Goal: Task Accomplishment & Management: Complete application form

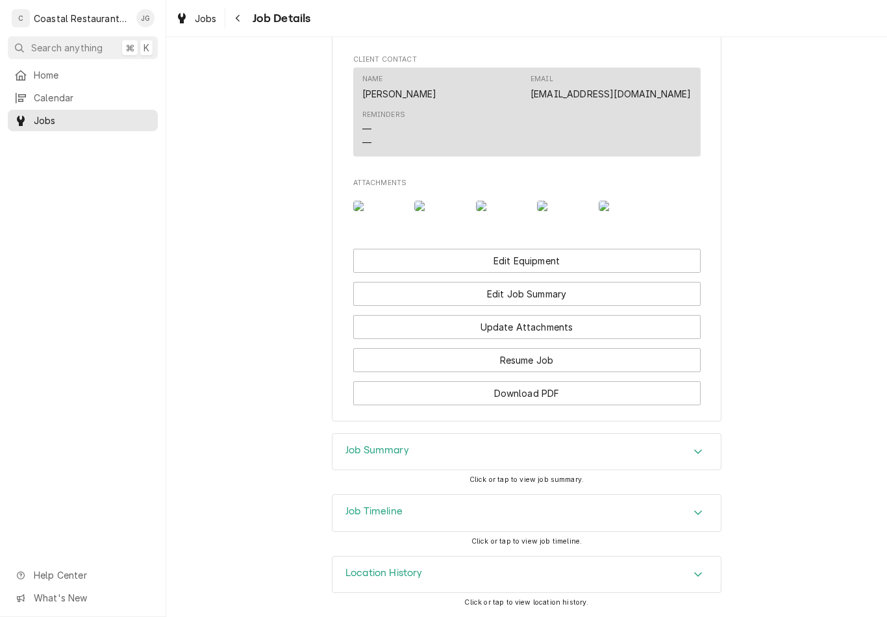
scroll to position [987, 0]
click at [602, 324] on button "Update Attachments" at bounding box center [526, 327] width 347 height 24
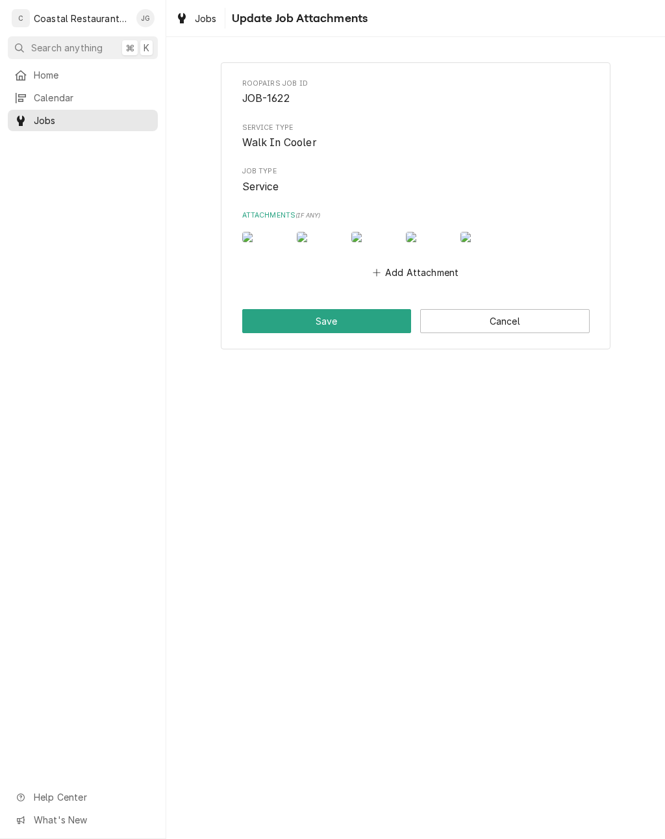
click at [482, 333] on button "Cancel" at bounding box center [504, 321] width 169 height 24
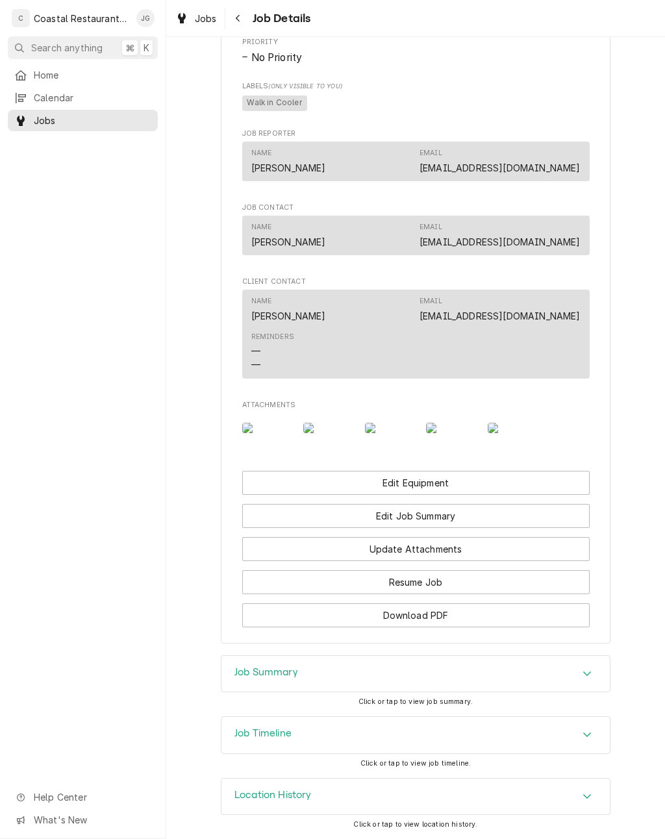
click at [478, 524] on button "Edit Job Summary" at bounding box center [415, 516] width 347 height 24
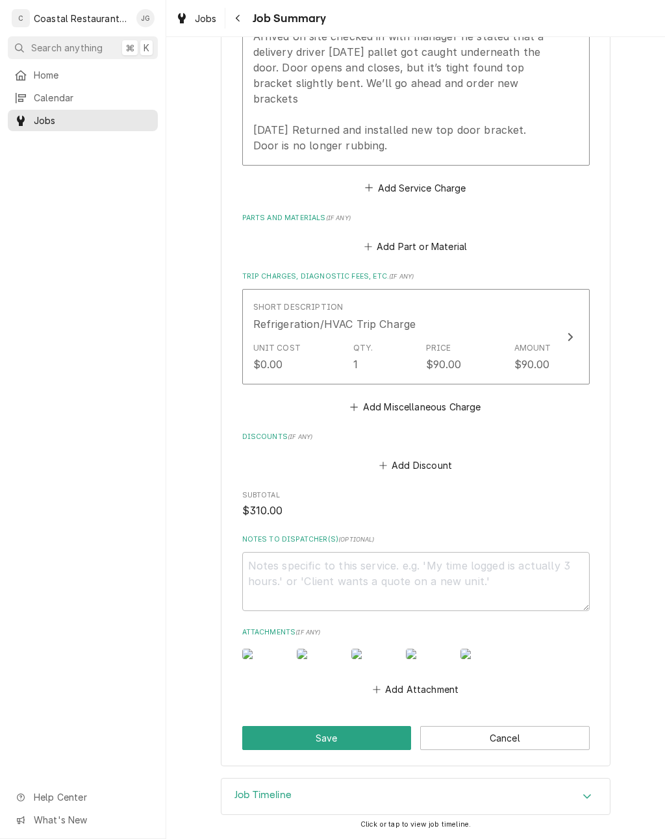
scroll to position [534, 0]
click at [434, 686] on button "Add Attachment" at bounding box center [415, 689] width 91 height 18
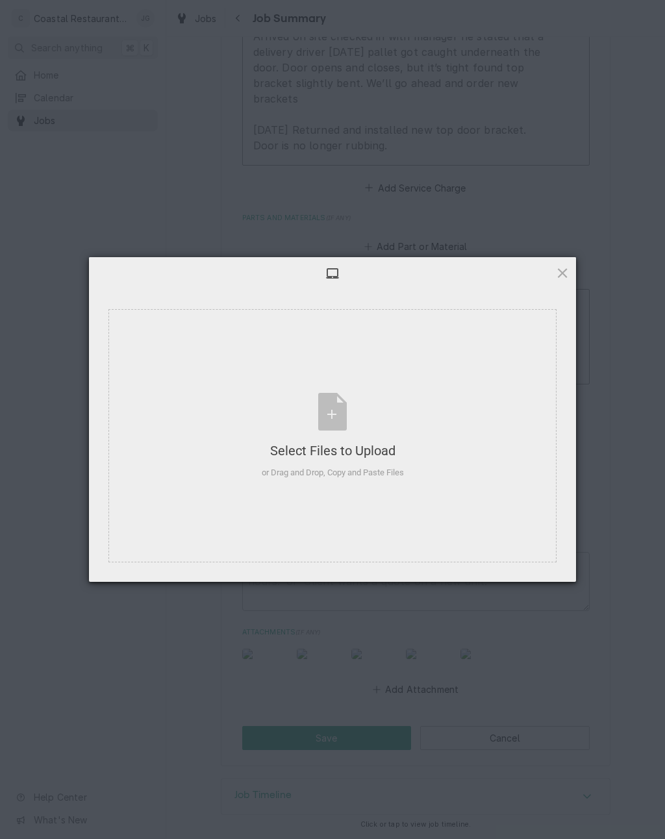
click at [432, 497] on div "Select Files to Upload or Drag and Drop, Copy and Paste Files" at bounding box center [332, 435] width 448 height 253
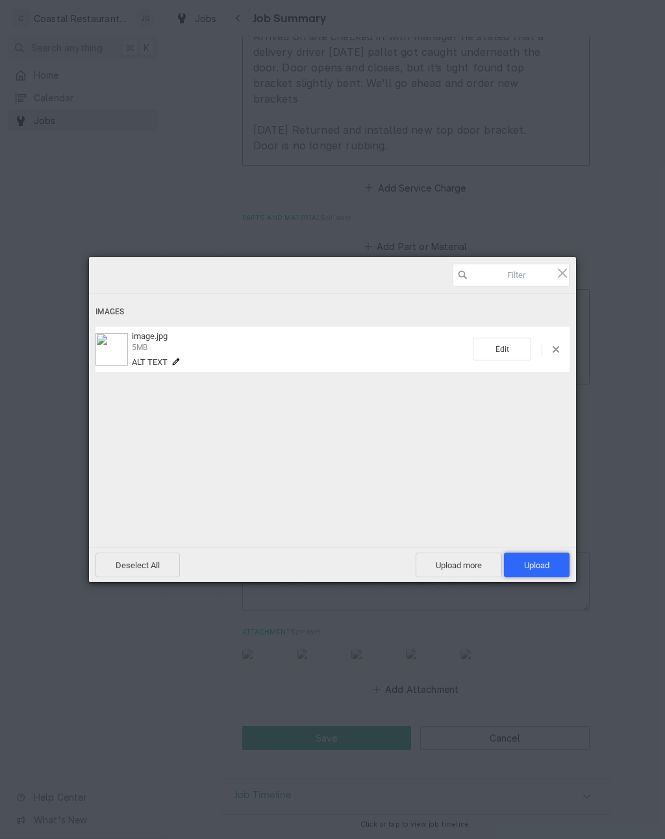
click at [546, 565] on span "Upload 1" at bounding box center [536, 565] width 25 height 10
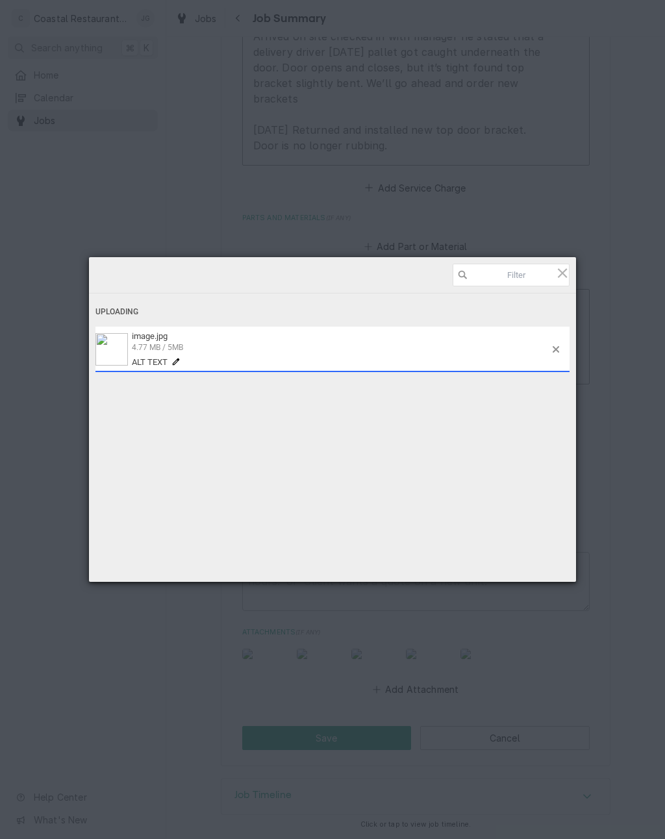
type textarea "x"
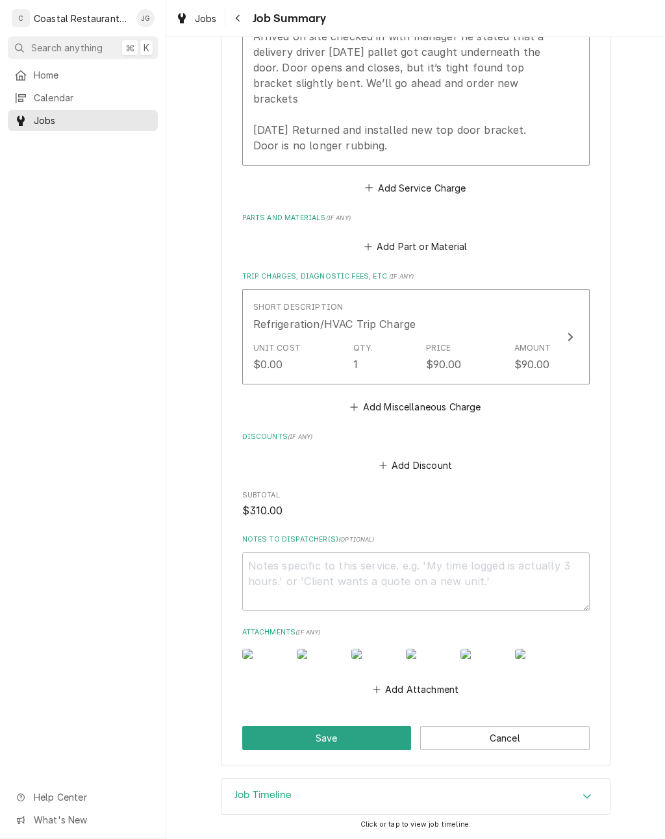
click at [430, 690] on button "Add Attachment" at bounding box center [415, 689] width 91 height 18
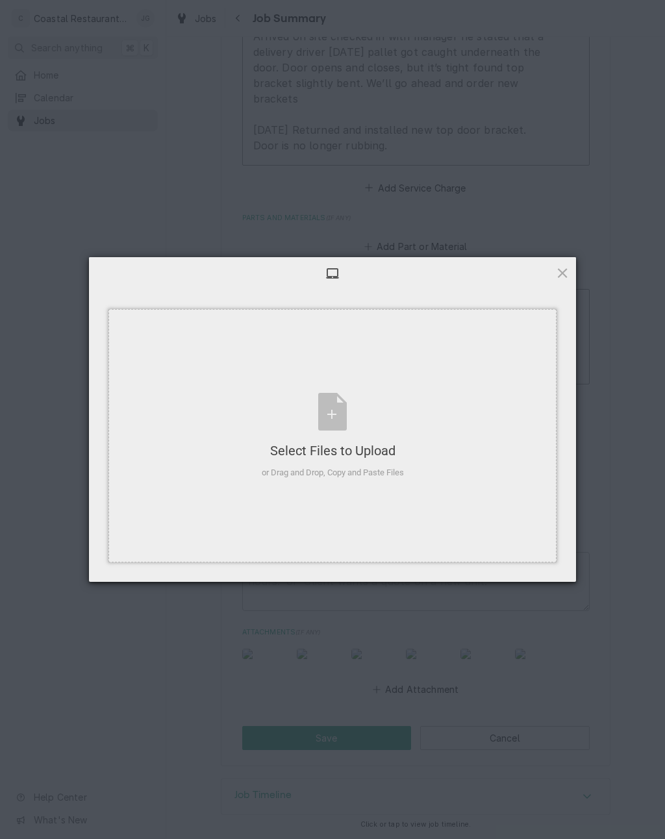
click at [436, 434] on div "Select Files to Upload or Drag and Drop, Copy and Paste Files" at bounding box center [332, 435] width 448 height 253
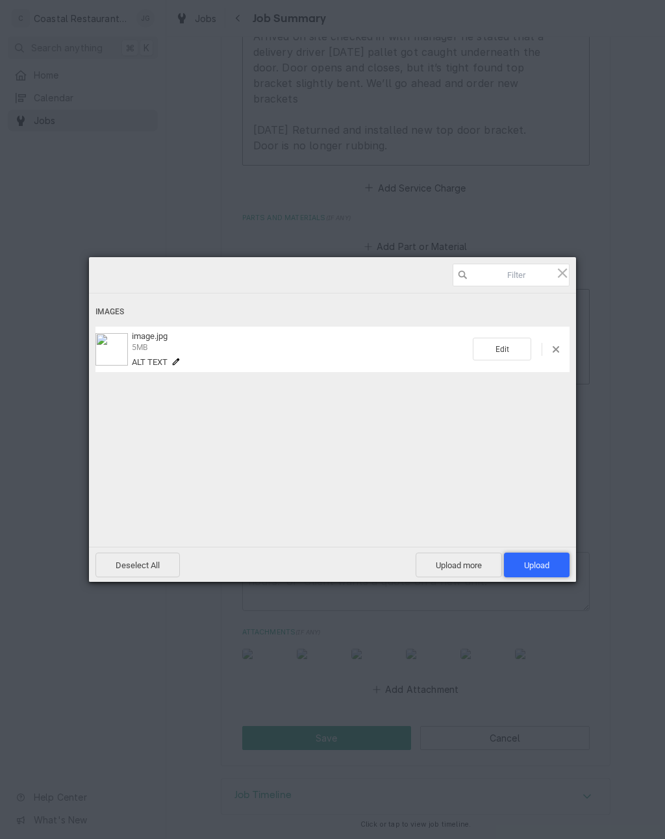
click at [524, 558] on span "Upload 1" at bounding box center [537, 564] width 66 height 25
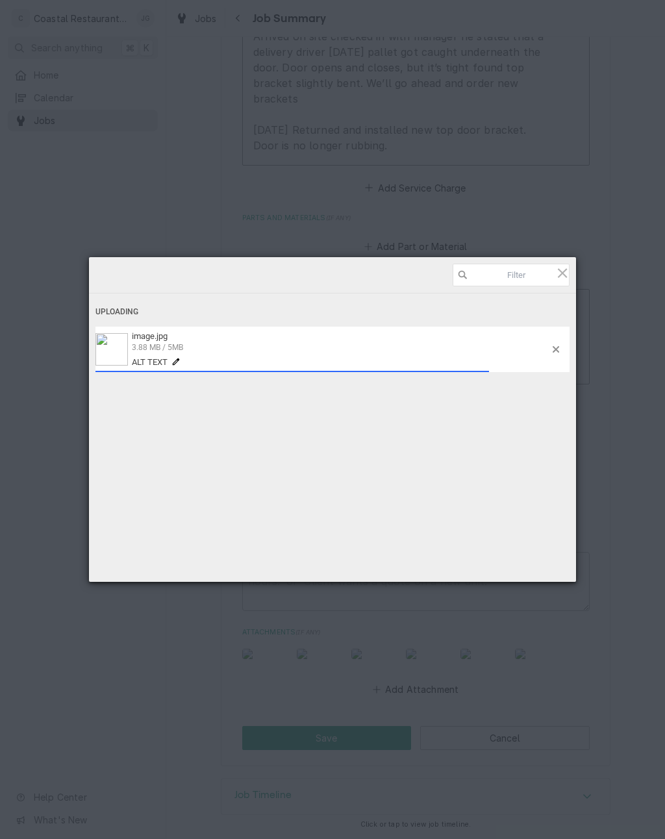
click at [110, 351] on img at bounding box center [111, 349] width 32 height 32
click at [175, 365] on span at bounding box center [175, 361] width 9 height 9
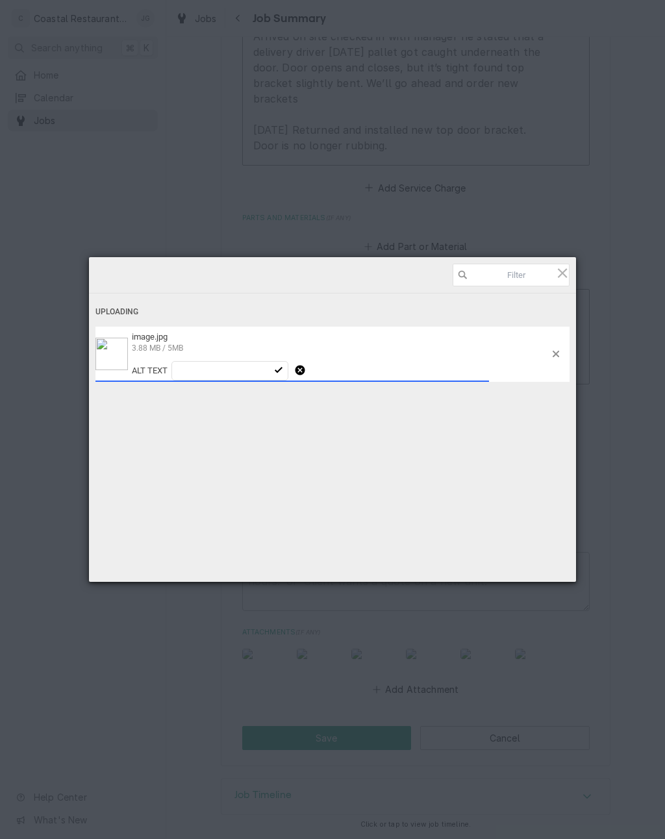
click at [504, 460] on div "Uploading image.jpg 3.88 MB / 5MB Alt text" at bounding box center [332, 423] width 487 height 260
click at [121, 360] on img at bounding box center [111, 354] width 32 height 32
click at [554, 354] on span at bounding box center [555, 354] width 6 height 6
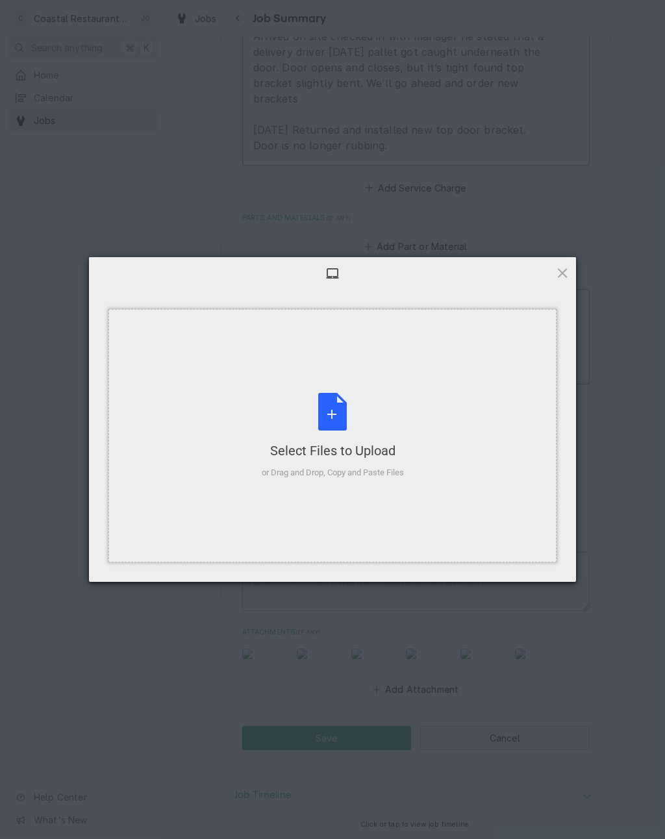
click at [487, 478] on div "Select Files to Upload or Drag and Drop, Copy and Paste Files" at bounding box center [332, 435] width 448 height 253
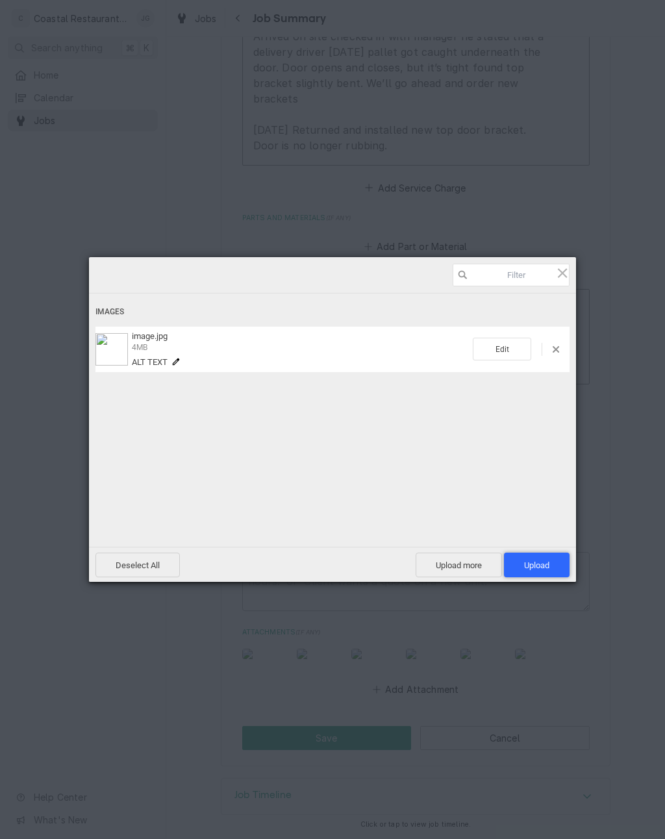
click at [541, 566] on span "Upload 1" at bounding box center [536, 565] width 25 height 10
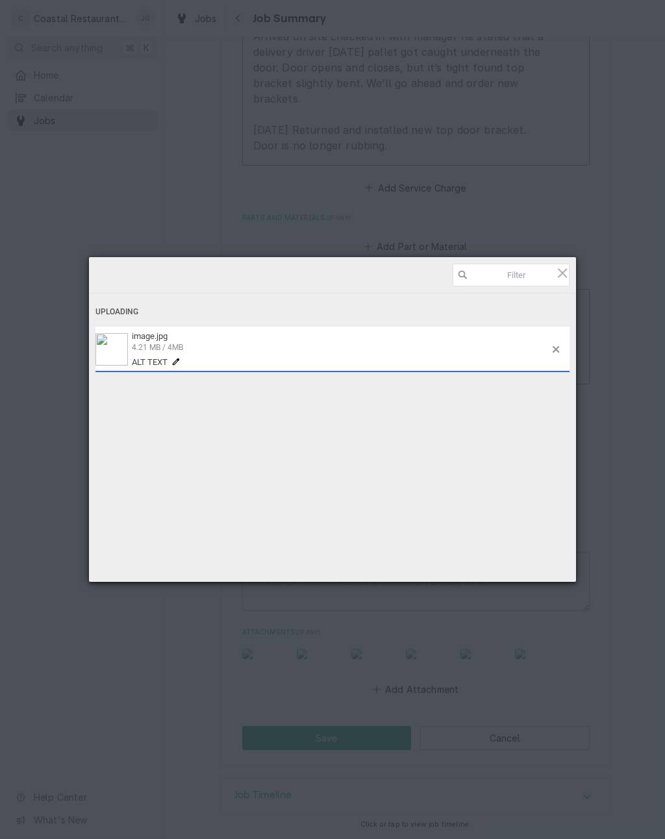
type textarea "x"
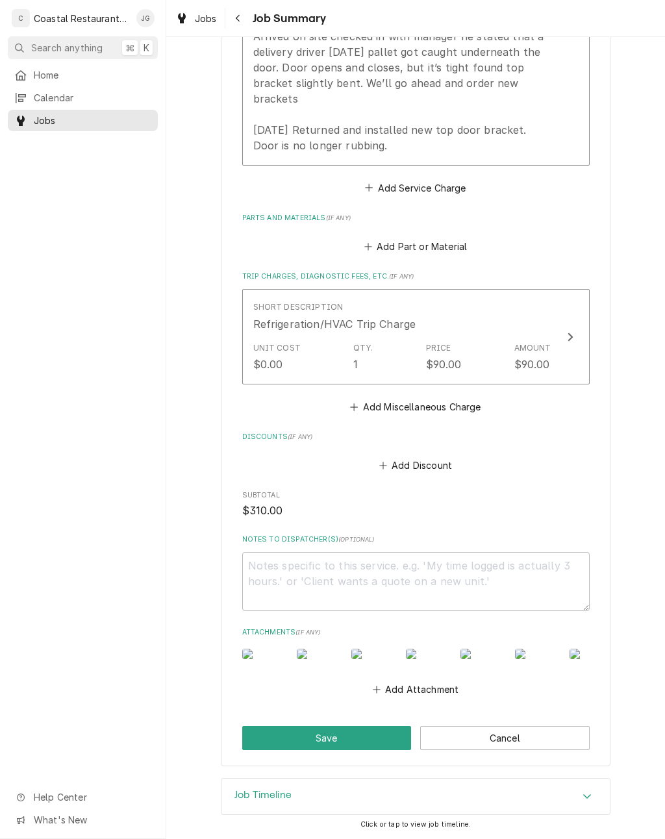
click at [402, 685] on button "Add Attachment" at bounding box center [415, 689] width 91 height 18
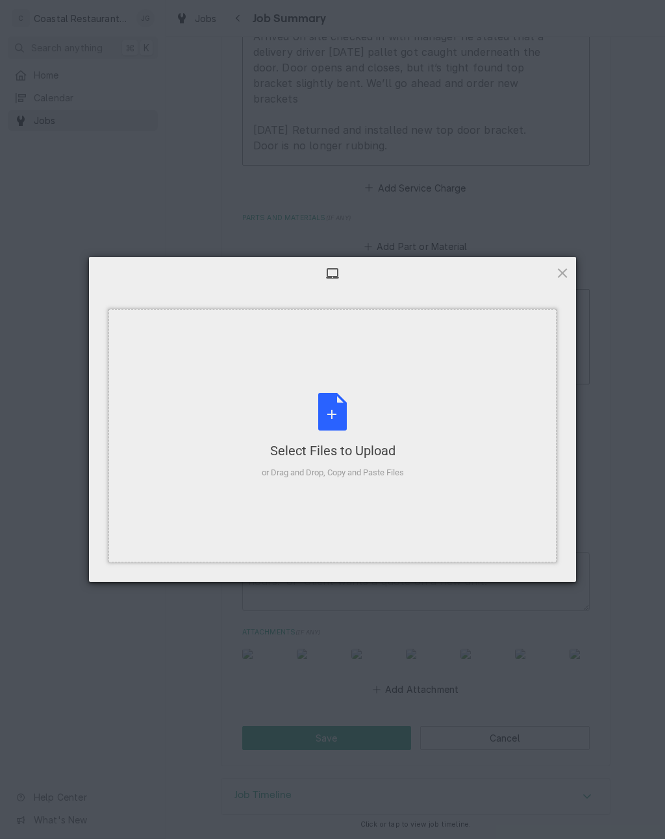
click at [386, 444] on div "Select Files to Upload" at bounding box center [333, 450] width 142 height 18
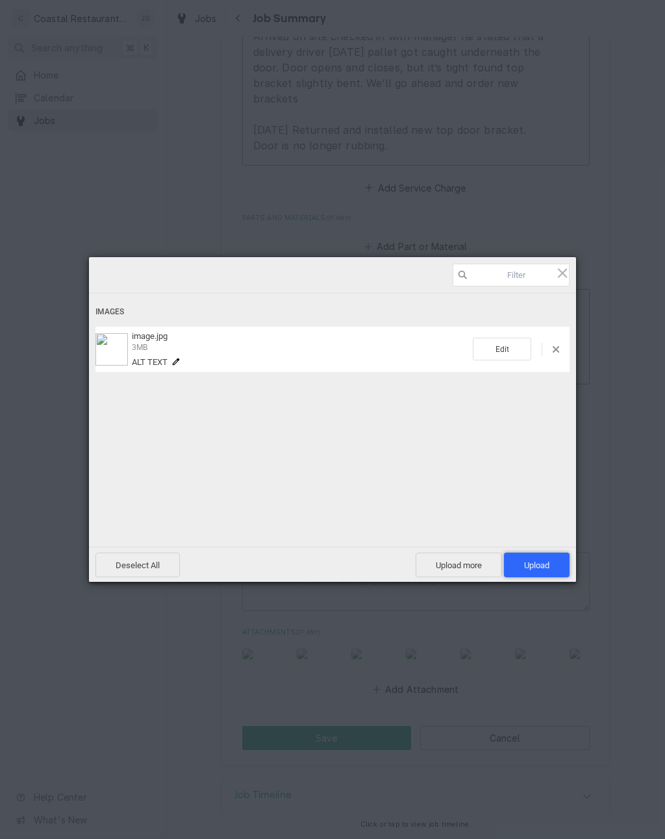
click at [532, 567] on span "Upload 1" at bounding box center [536, 565] width 25 height 10
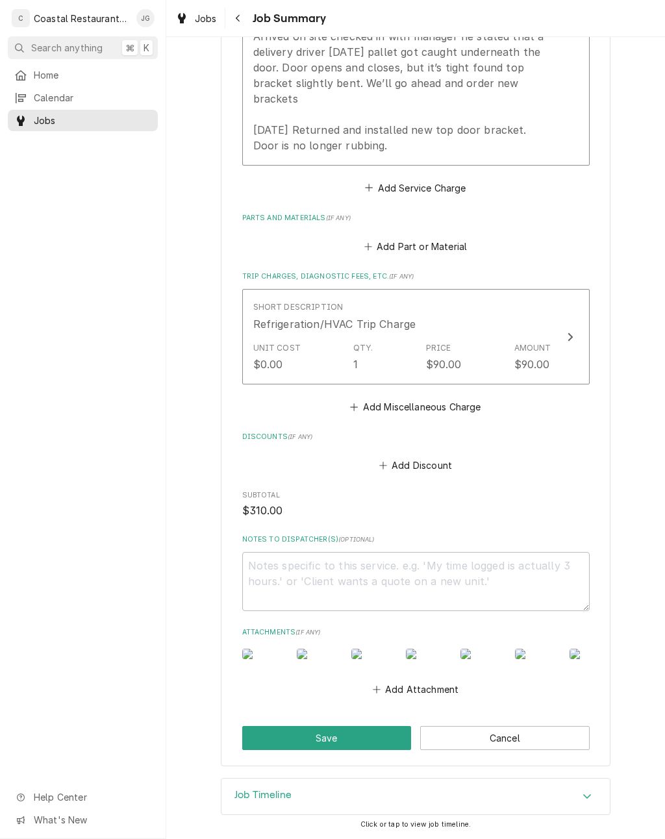
click at [351, 726] on button "Save" at bounding box center [326, 738] width 169 height 24
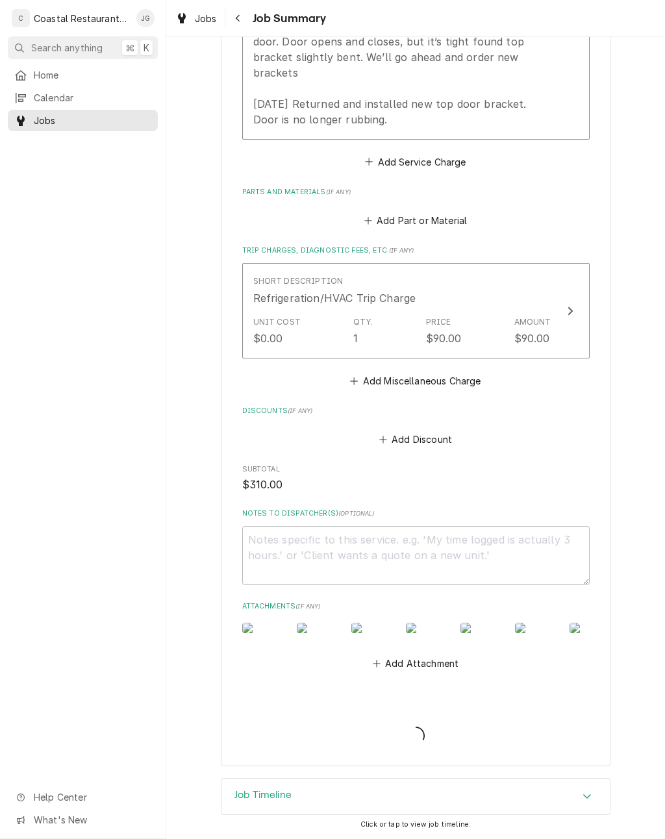
type textarea "x"
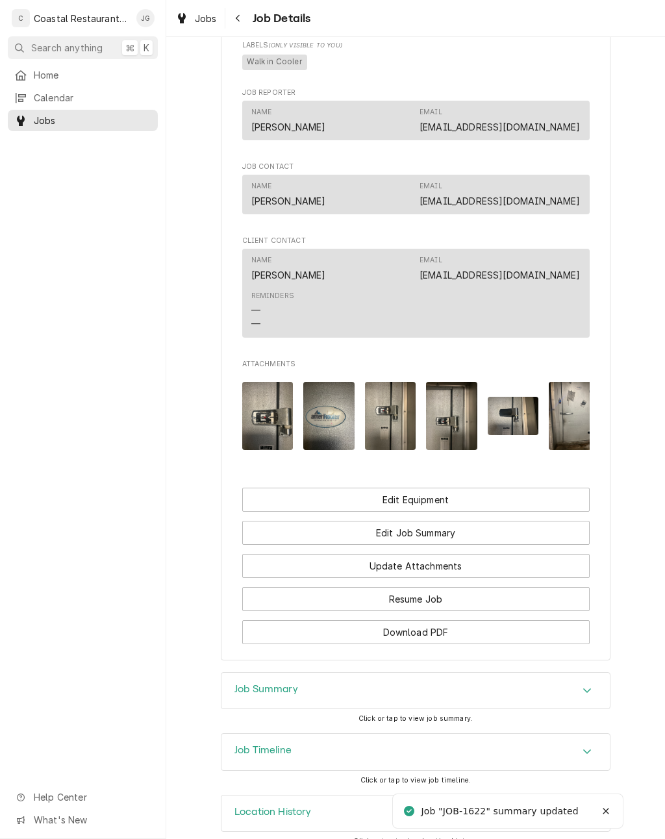
scroll to position [765, 0]
click at [480, 587] on button "Resume Job" at bounding box center [415, 599] width 347 height 24
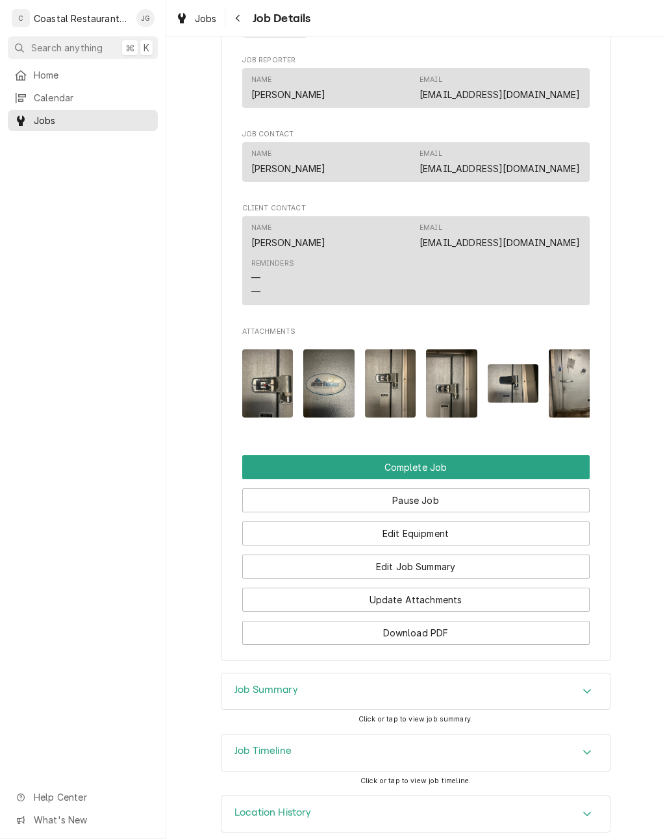
scroll to position [955, 0]
click at [479, 456] on button "Complete Job" at bounding box center [415, 468] width 347 height 24
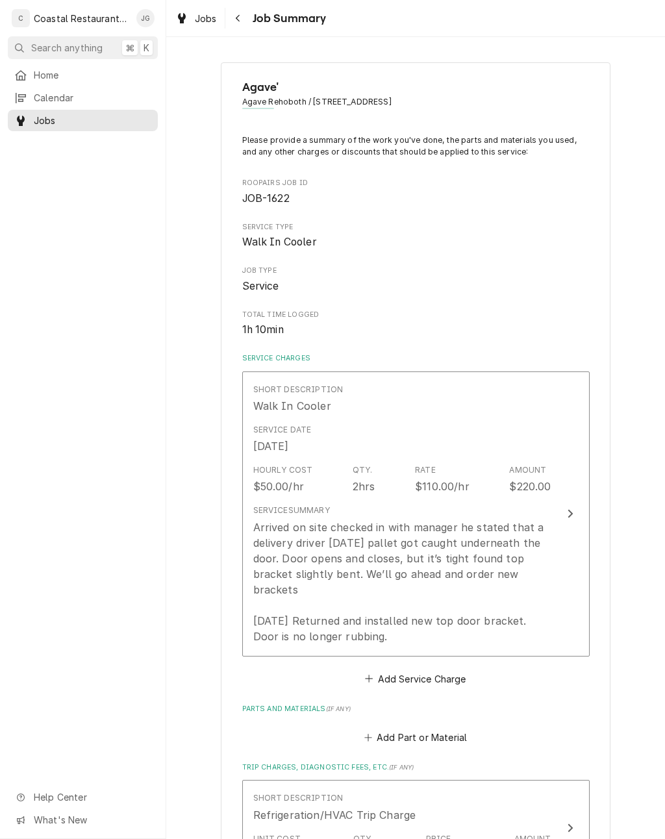
click at [513, 560] on div "Arrived on site checked in with manager he stated that a delivery driver yester…" at bounding box center [402, 581] width 298 height 125
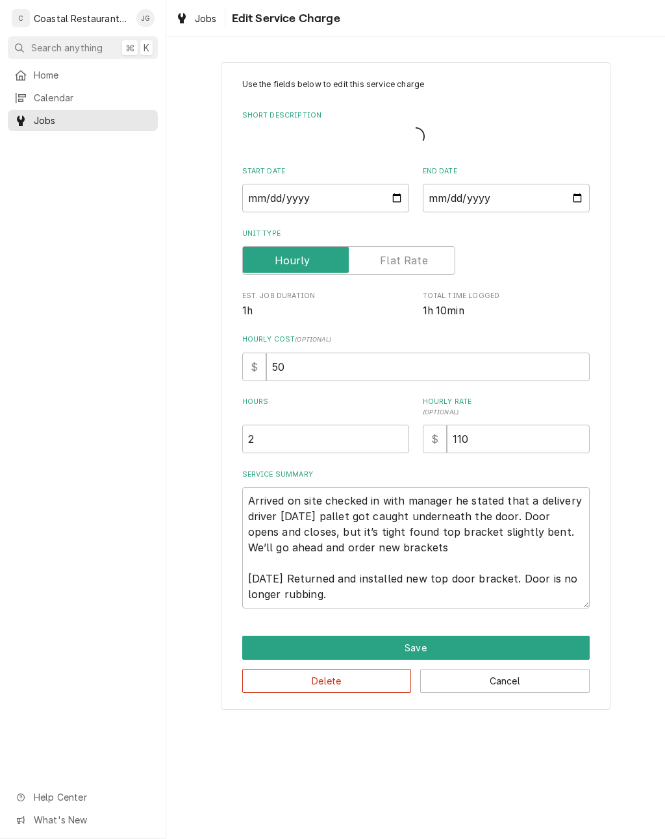
type textarea "x"
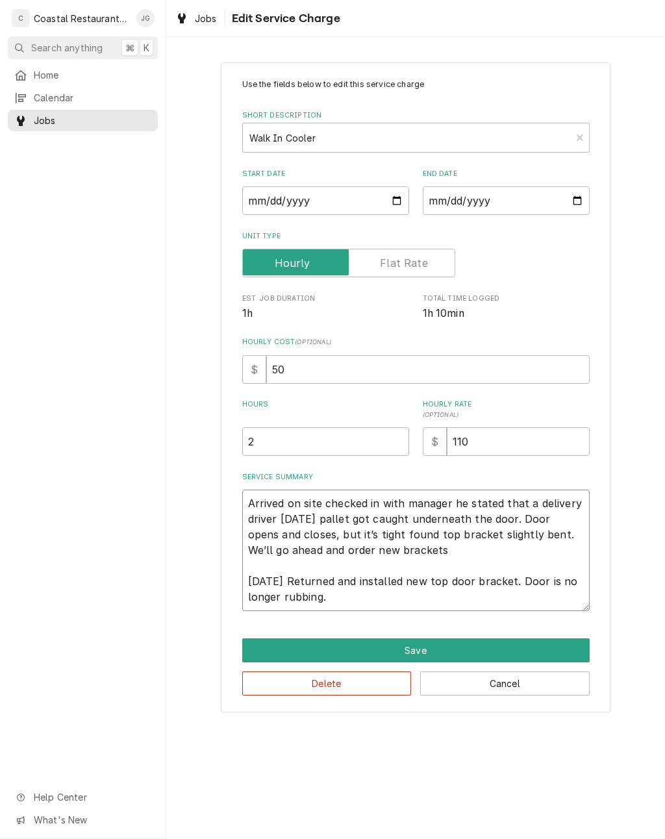
click at [441, 580] on textarea "Arrived on site checked in with manager he stated that a delivery driver yester…" at bounding box center [415, 549] width 347 height 121
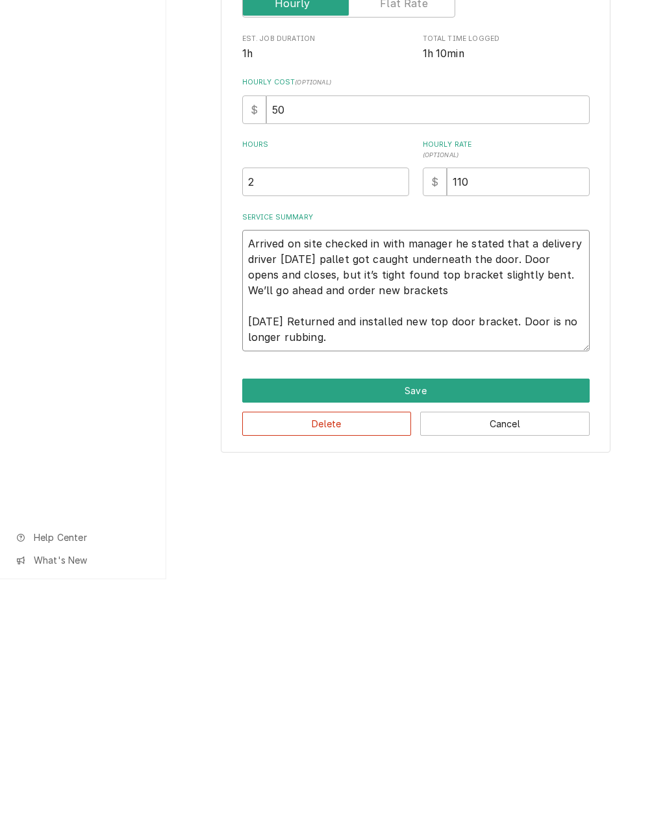
click at [473, 489] on textarea "Arrived on site checked in with manager he stated that a delivery driver yester…" at bounding box center [415, 549] width 347 height 121
type textarea "Arrived on site checked in with manager he stated that a delivery driver yester…"
type textarea "x"
type textarea "Arrived on site checked in with manager he stated that a delivery driver yester…"
type textarea "x"
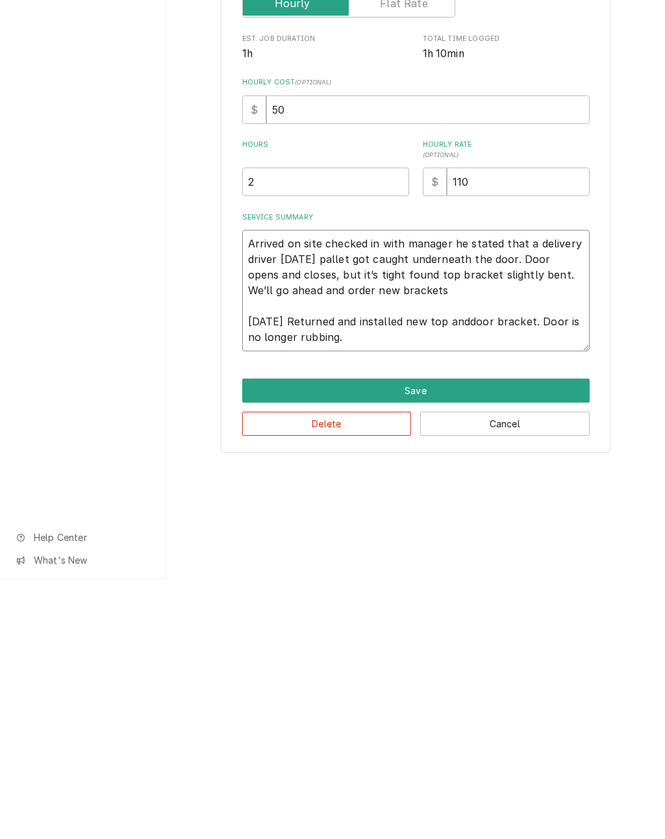
type textarea "Arrived on site checked in with manager he stated that a delivery driver yester…"
type textarea "x"
type textarea "Arrived on site checked in with manager he stated that a delivery driver yester…"
type textarea "x"
type textarea "Arrived on site checked in with manager he stated that a delivery driver yester…"
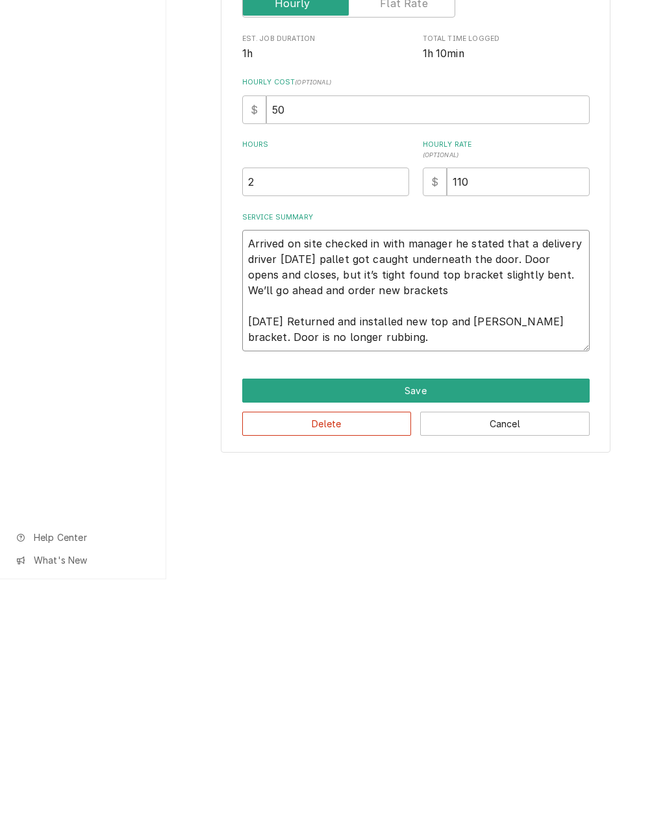
type textarea "x"
type textarea "Arrived on site checked in with manager he stated that a delivery driver yester…"
type textarea "x"
type textarea "Arrived on site checked in with manager he stated that a delivery driver yester…"
type textarea "x"
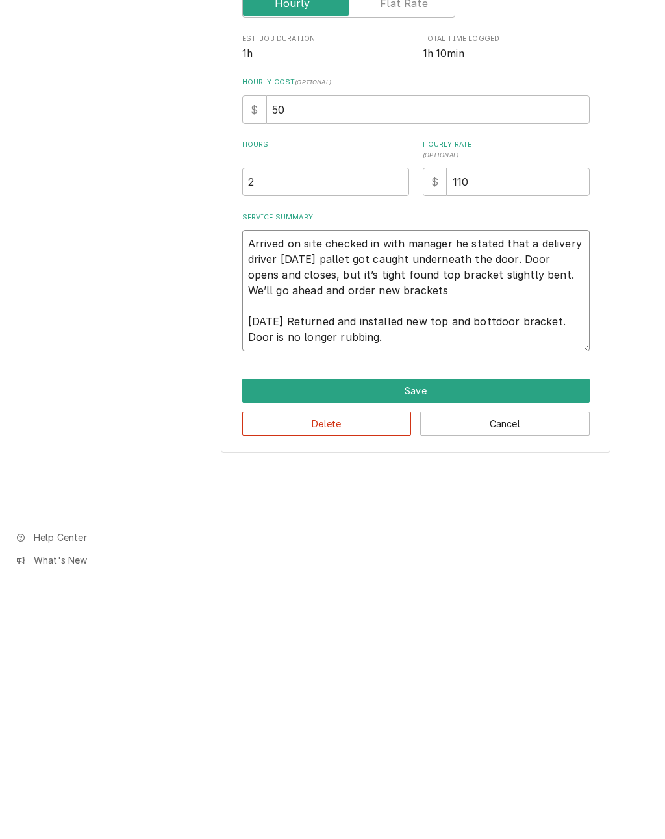
type textarea "Arrived on site checked in with manager he stated that a delivery driver yester…"
type textarea "x"
type textarea "Arrived on site checked in with manager he stated that a delivery driver yester…"
type textarea "x"
type textarea "Arrived on site checked in with manager he stated that a delivery driver yester…"
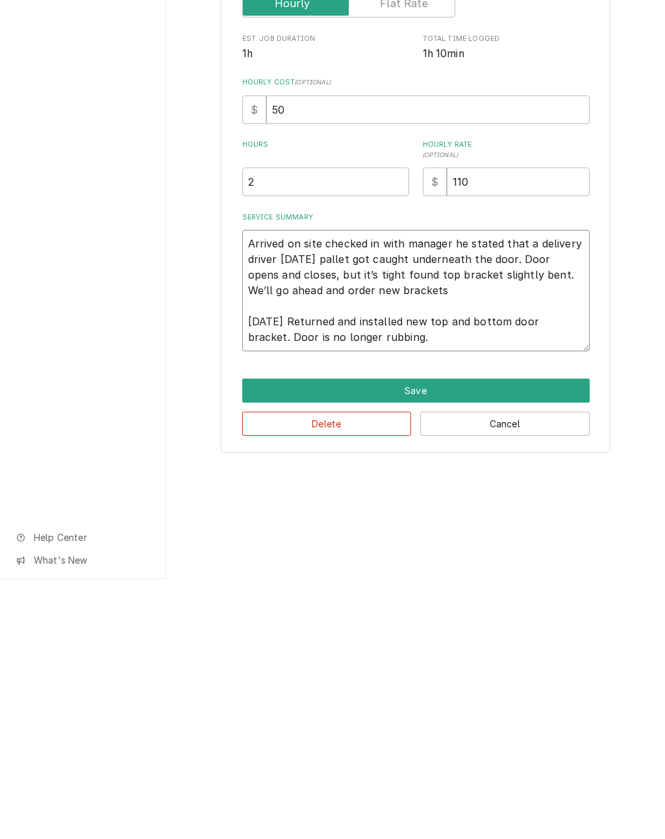
click at [284, 489] on textarea "Arrived on site checked in with manager he stated that a delivery driver yester…" at bounding box center [415, 549] width 347 height 121
type textarea "x"
type textarea "Arrived on site checked in with manager he stated that a delivery driver yester…"
type textarea "x"
type textarea "Arrived on site checked in with manager he stated that a delivery driver yester…"
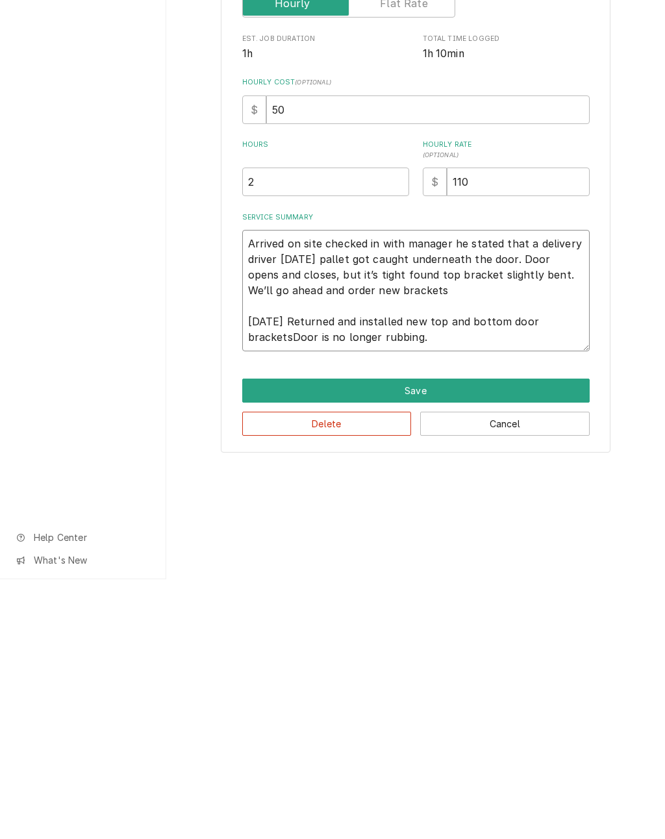
type textarea "x"
type textarea "Arrived on site checked in with manager he stated that a delivery driver yester…"
type textarea "x"
type textarea "Arrived on site checked in with manager he stated that a delivery driver yester…"
type textarea "x"
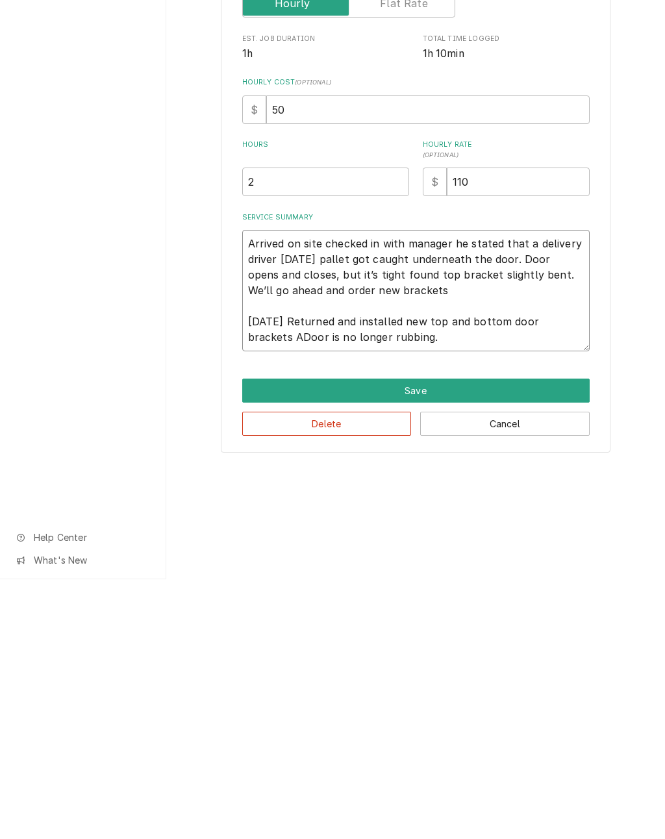
type textarea "Arrived on site checked in with manager he stated that a delivery driver yester…"
type textarea "x"
type textarea "Arrived on site checked in with manager he stated that a delivery driver yester…"
type textarea "x"
type textarea "Arrived on site checked in with manager he stated that a delivery driver yester…"
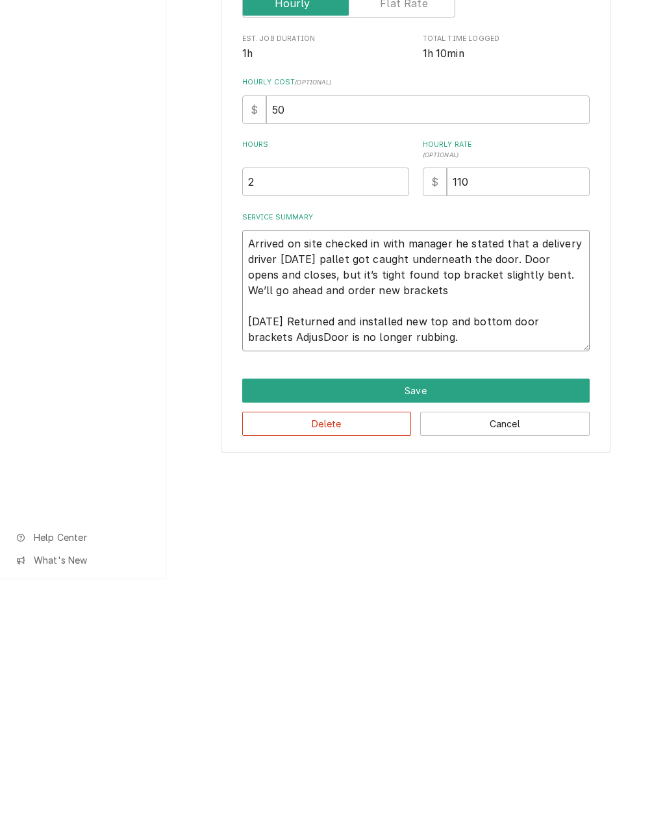
type textarea "x"
type textarea "Arrived on site checked in with manager he stated that a delivery driver yester…"
type textarea "x"
type textarea "Arrived on site checked in with manager he stated that a delivery driver yester…"
type textarea "x"
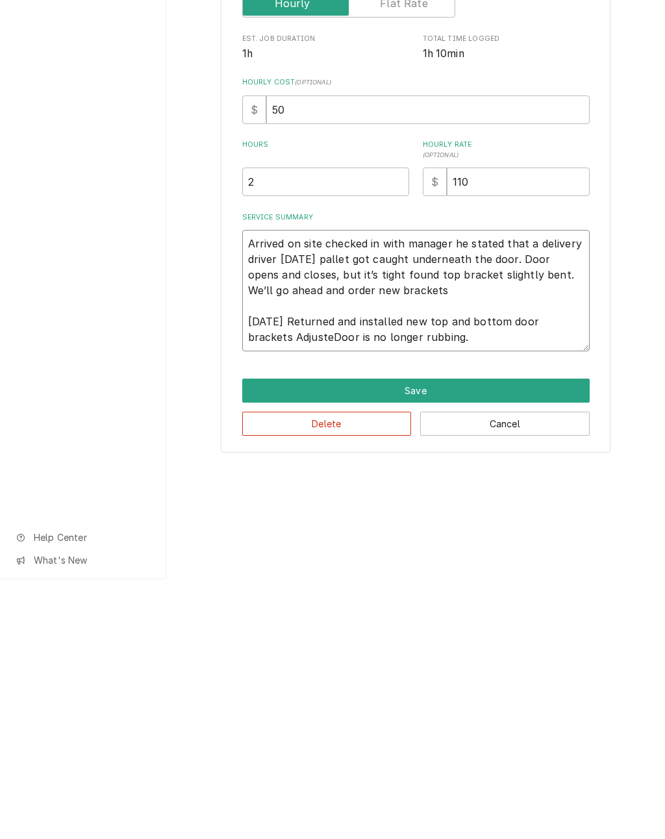
type textarea "Arrived on site checked in with manager he stated that a delivery driver yester…"
type textarea "x"
type textarea "Arrived on site checked in with manager he stated that a delivery driver yester…"
click at [367, 489] on textarea "Arrived on site checked in with manager he stated that a delivery driver yester…" at bounding box center [415, 549] width 347 height 121
type textarea "x"
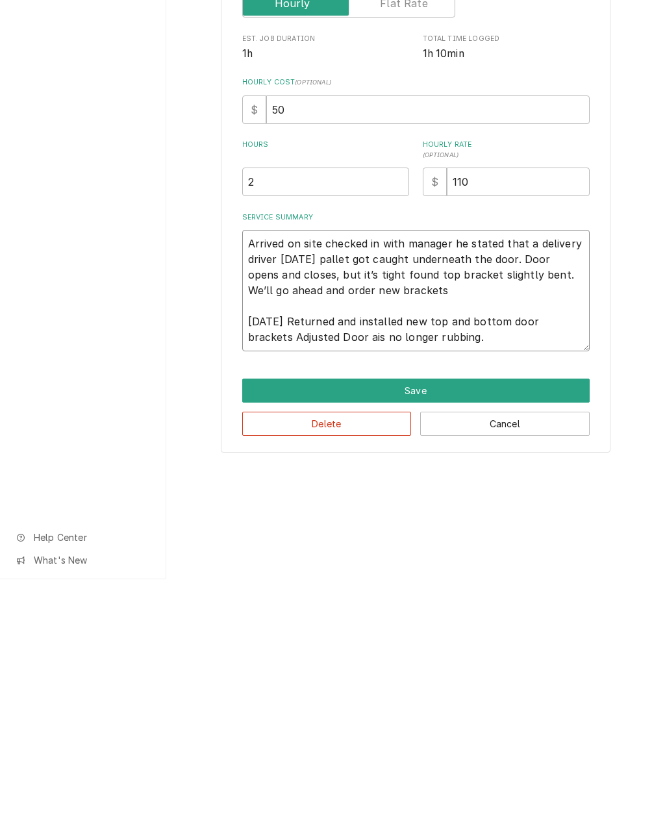
type textarea "Arrived on site checked in with manager he stated that a delivery driver yester…"
type textarea "x"
type textarea "Arrived on site checked in with manager he stated that a delivery driver yester…"
type textarea "x"
type textarea "Arrived on site checked in with manager he stated that a delivery driver yester…"
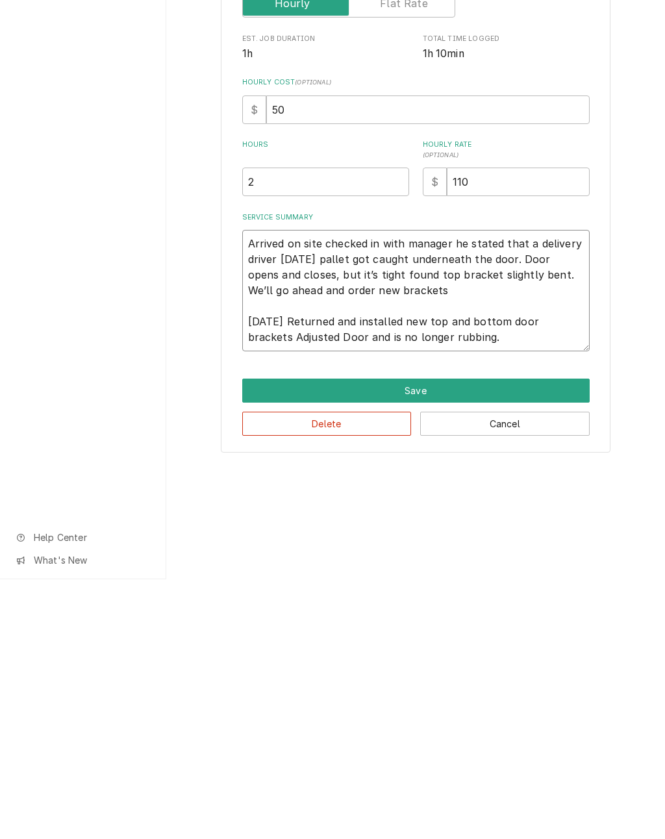
type textarea "x"
type textarea "Arrived on site checked in with manager he stated that a delivery driver yester…"
type textarea "x"
type textarea "Arrived on site checked in with manager he stated that a delivery driver yester…"
type textarea "x"
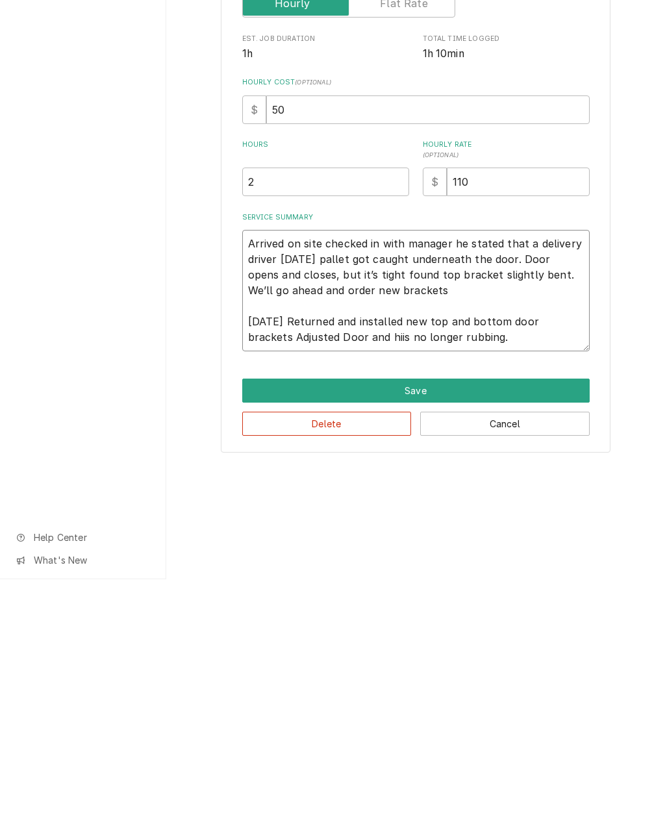
type textarea "Arrived on site checked in with manager he stated that a delivery driver yester…"
type textarea "x"
type textarea "Arrived on site checked in with manager he stated that a delivery driver yester…"
type textarea "x"
type textarea "Arrived on site checked in with manager he stated that a delivery driver yester…"
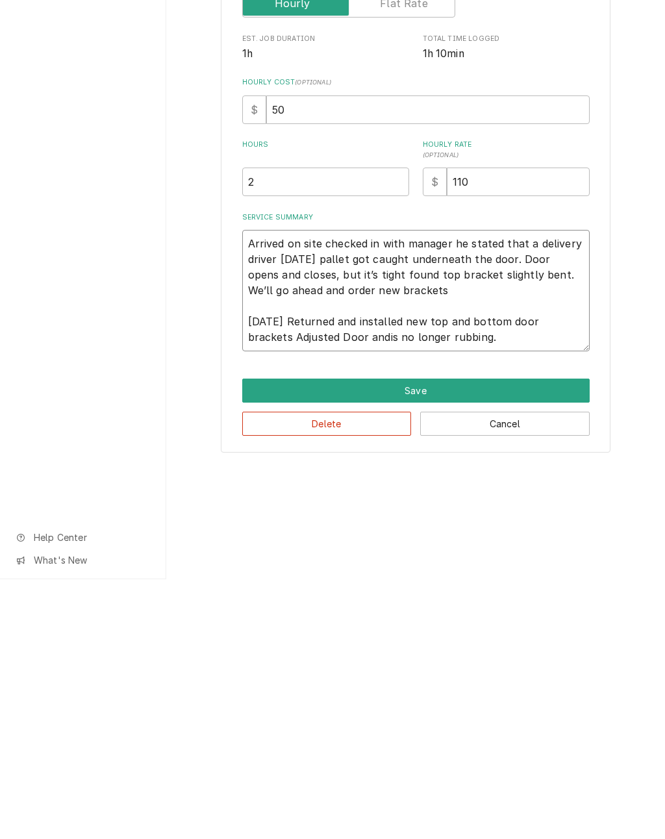
type textarea "x"
type textarea "Arrived on site checked in with manager he stated that a delivery driver yester…"
type textarea "x"
type textarea "Arrived on site checked in with manager he stated that a delivery driver yester…"
click at [293, 489] on textarea "Arrived on site checked in with manager he stated that a delivery driver yester…" at bounding box center [415, 549] width 347 height 121
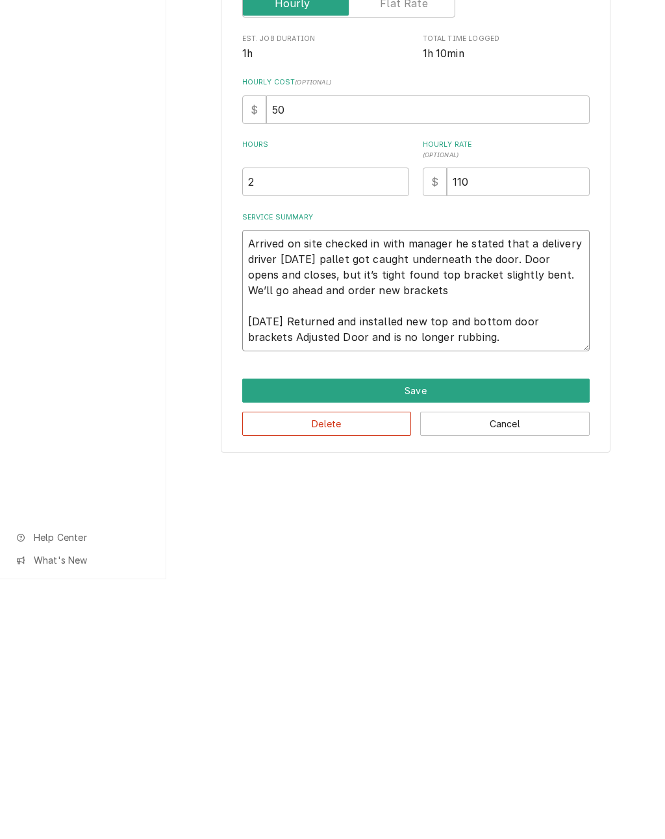
type textarea "x"
type textarea "Arrived on site checked in with manager he stated that a delivery driver yester…"
type textarea "x"
type textarea "Arrived on site checked in with manager he stated that a delivery driver yester…"
type textarea "x"
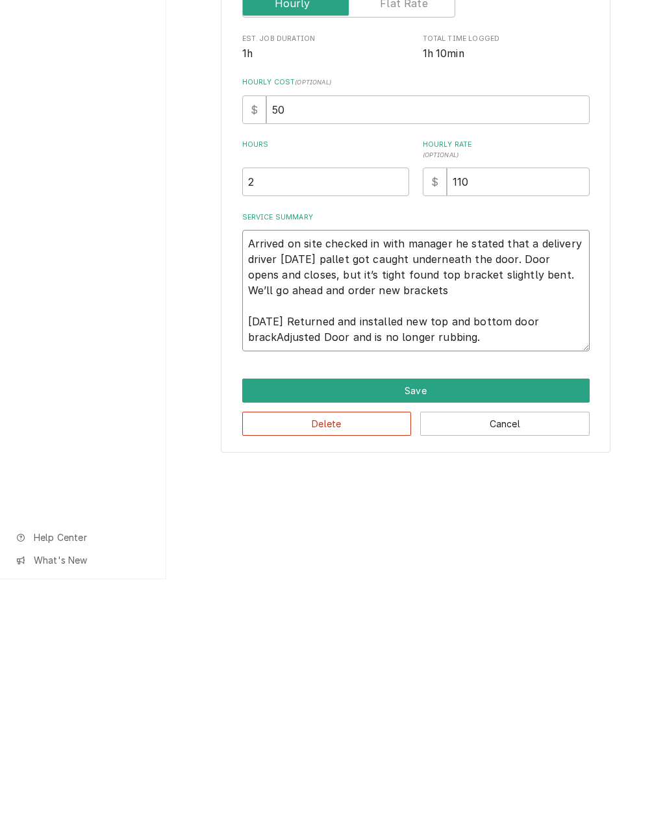
type textarea "Arrived on site checked in with manager he stated that a delivery driver yester…"
type textarea "x"
type textarea "Arrived on site checked in with manager he stated that a delivery driver yester…"
type textarea "x"
type textarea "Arrived on site checked in with manager he stated that a delivery driver yester…"
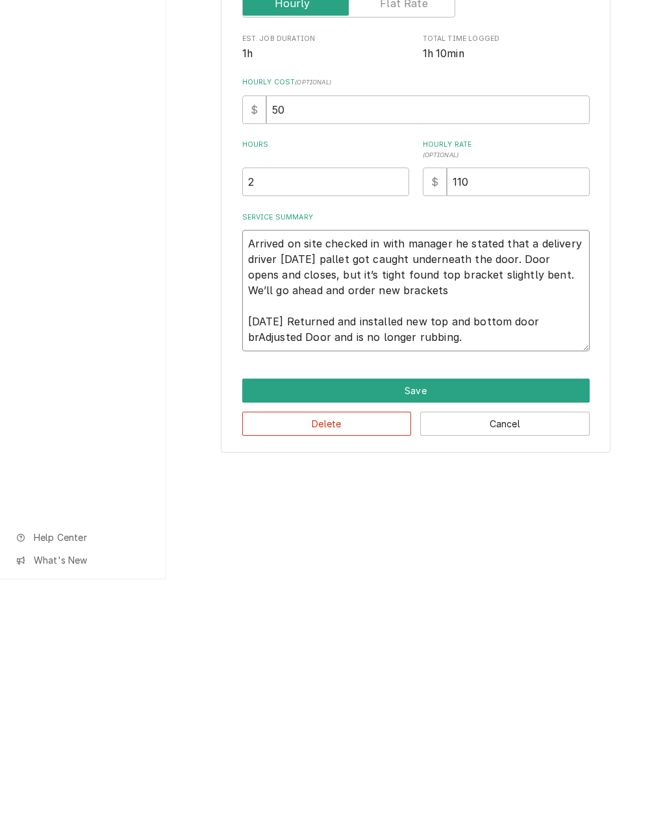
type textarea "x"
type textarea "Arrived on site checked in with manager he stated that a delivery driver yester…"
type textarea "x"
type textarea "Arrived on site checked in with manager he stated that a delivery driver yester…"
type textarea "x"
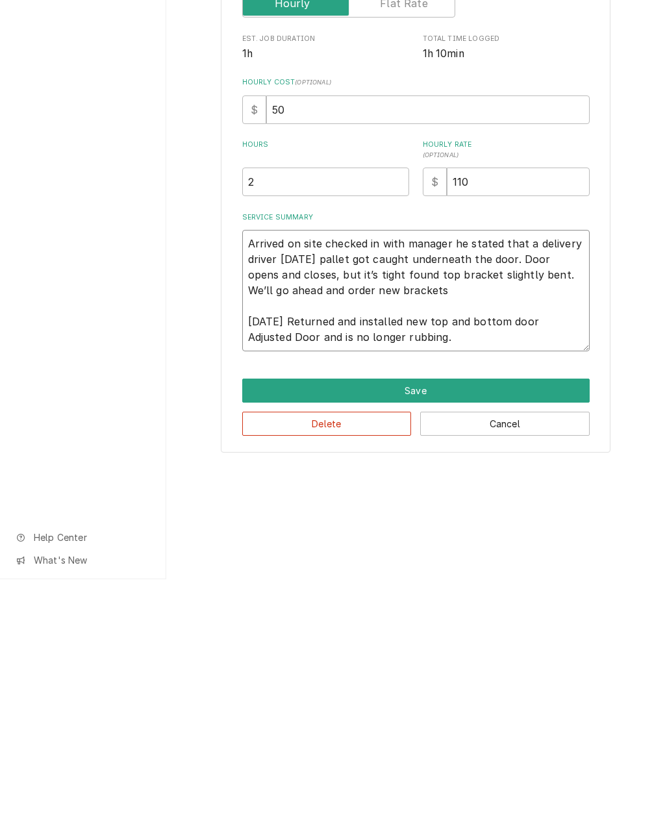
type textarea "Arrived on site checked in with manager he stated that a delivery driver yester…"
type textarea "x"
type textarea "Arrived on site checked in with manager he stated that a delivery driver yester…"
type textarea "x"
type textarea "Arrived on site checked in with manager he stated that a delivery driver yester…"
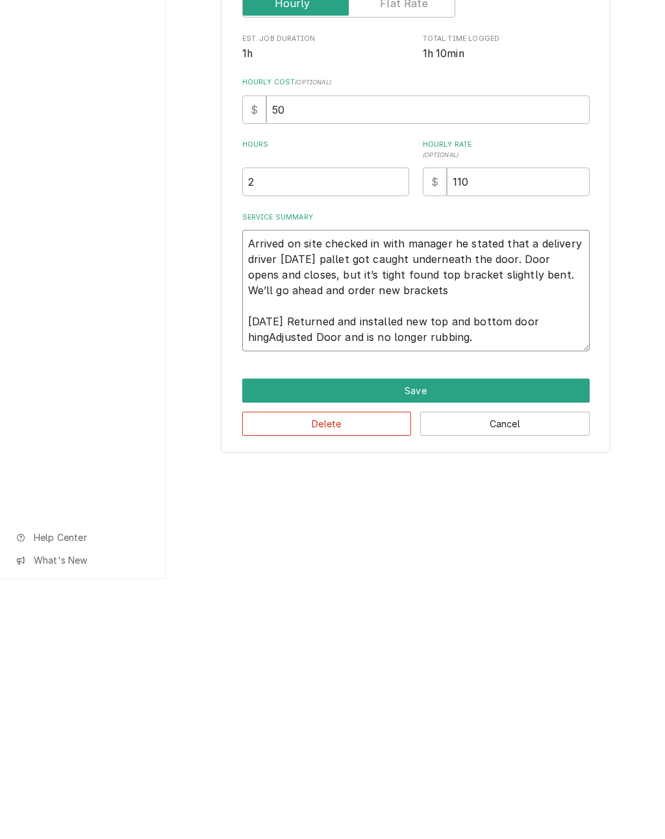
type textarea "x"
type textarea "Arrived on site checked in with manager he stated that a delivery driver yester…"
type textarea "x"
type textarea "Arrived on site checked in with manager he stated that a delivery driver yester…"
type textarea "x"
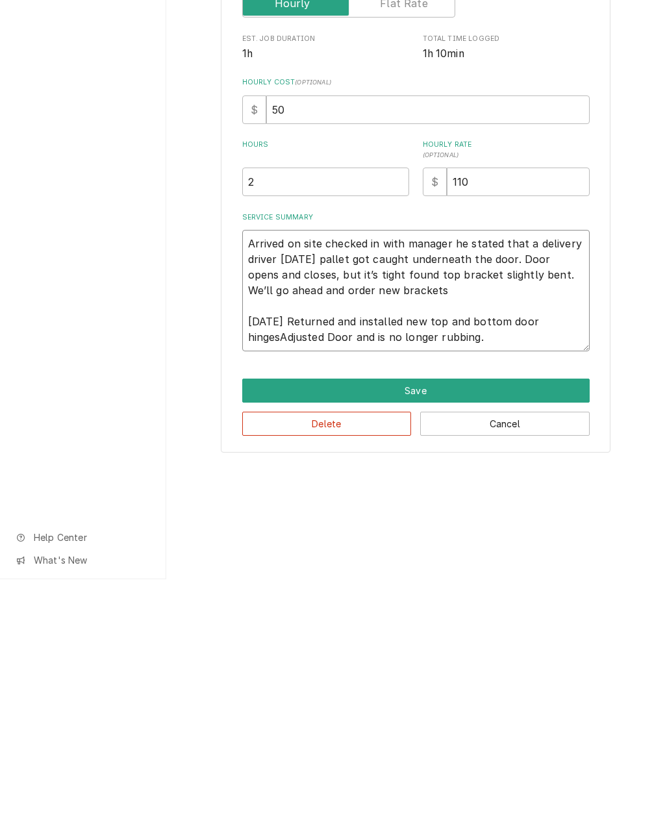
type textarea "Arrived on site checked in with manager he stated that a delivery driver yester…"
type textarea "x"
click at [377, 489] on textarea "Arrived on site checked in with manager he stated that a delivery driver yester…" at bounding box center [415, 549] width 347 height 121
type textarea "Arrived on site checked in with manager he stated that a delivery driver yester…"
type textarea "x"
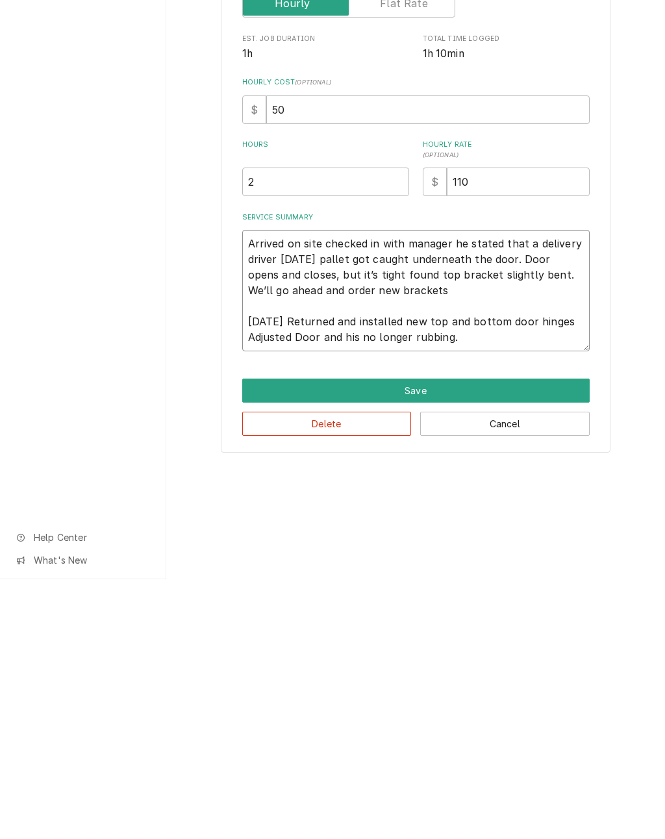
type textarea "Arrived on site checked in with manager he stated that a delivery driver yester…"
type textarea "x"
type textarea "Arrived on site checked in with manager he stated that a delivery driver yester…"
type textarea "x"
type textarea "Arrived on site checked in with manager he stated that a delivery driver yester…"
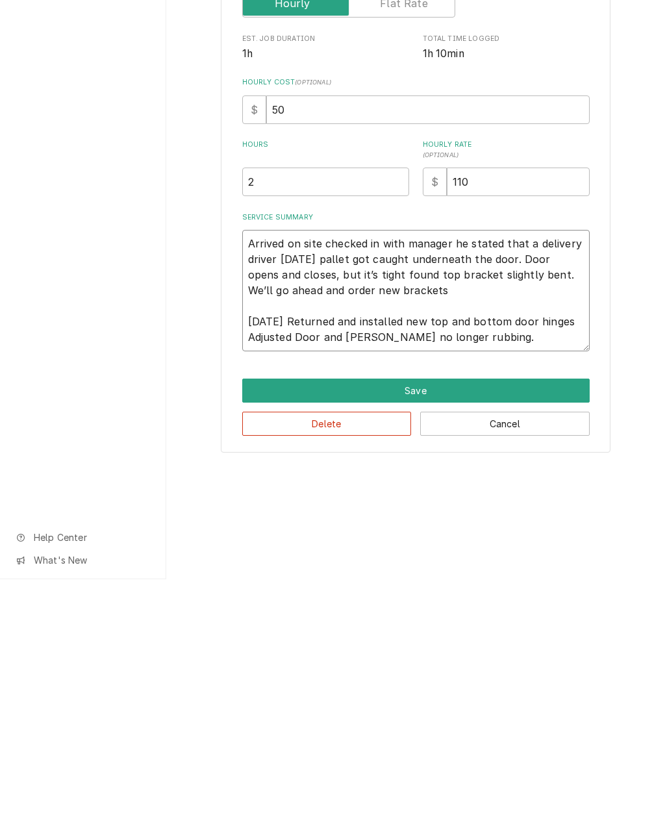
type textarea "x"
type textarea "Arrived on site checked in with manager he stated that a delivery driver yester…"
type textarea "x"
type textarea "Arrived on site checked in with manager he stated that a delivery driver yester…"
type textarea "x"
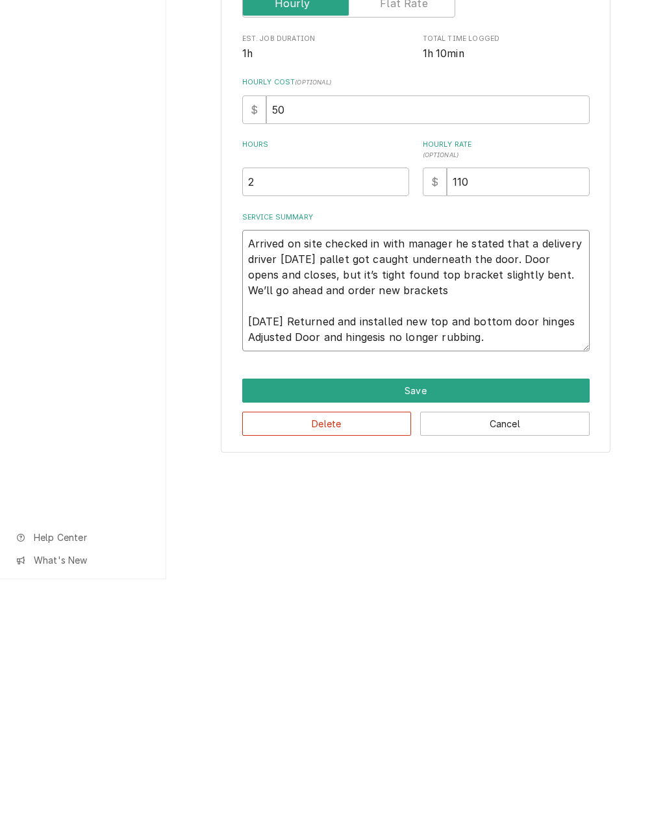
type textarea "Arrived on site checked in with manager he stated that a delivery driver yester…"
type textarea "x"
type textarea "Arrived on site checked in with manager he stated that a delivery driver yester…"
type textarea "x"
type textarea "Arrived on site checked in with manager he stated that a delivery driver yester…"
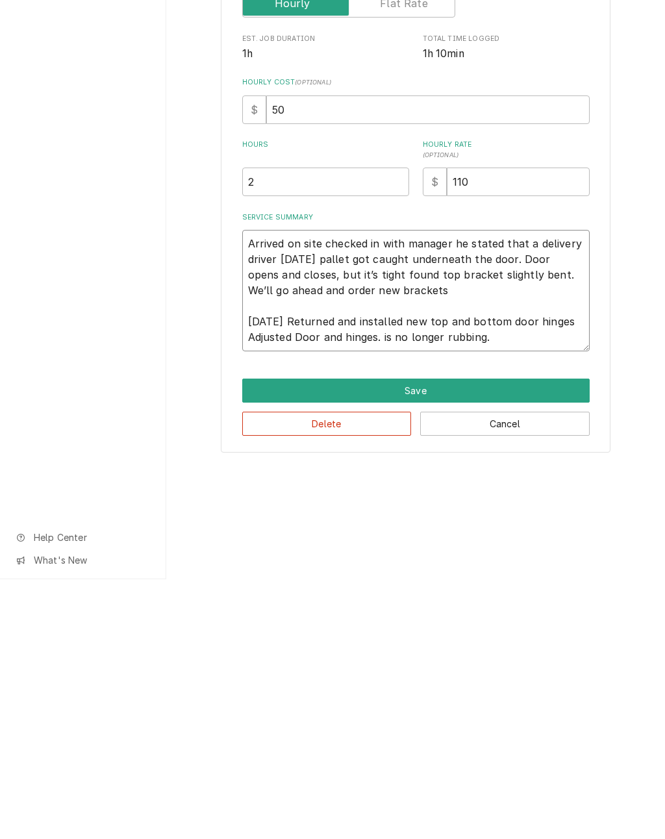
type textarea "x"
type textarea "Arrived on site checked in with manager he stated that a delivery driver yester…"
type textarea "x"
type textarea "Arrived on site checked in with manager he stated that a delivery driver yester…"
type textarea "x"
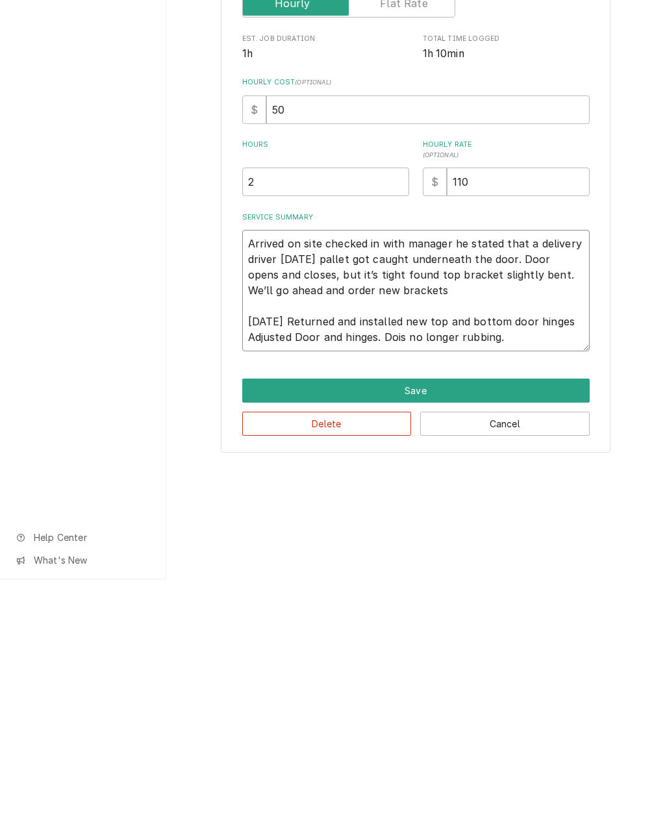
type textarea "Arrived on site checked in with manager he stated that a delivery driver yester…"
type textarea "x"
type textarea "Arrived on site checked in with manager he stated that a delivery driver yester…"
type textarea "x"
type textarea "Arrived on site checked in with manager he stated that a delivery driver yester…"
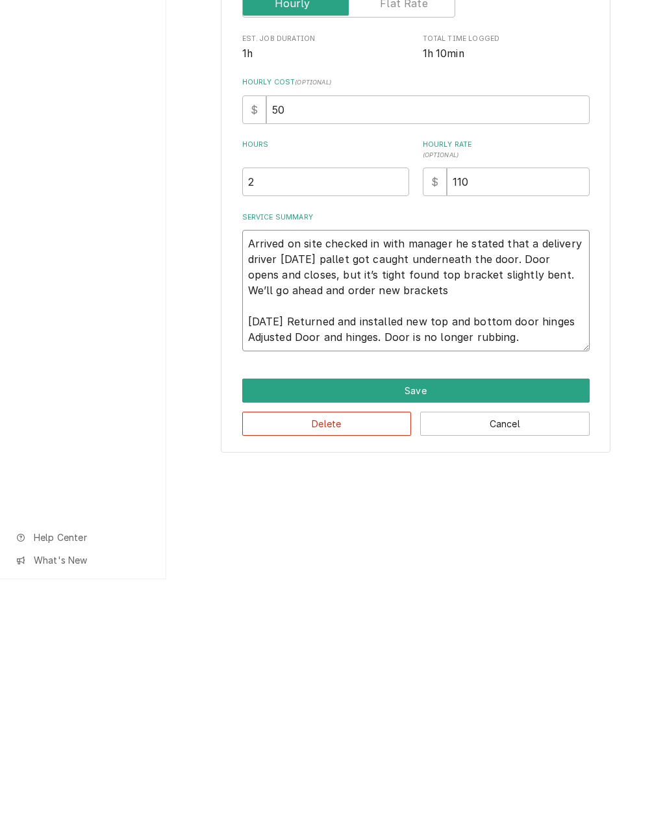
click at [549, 489] on textarea "Arrived on site checked in with manager he stated that a delivery driver yester…" at bounding box center [415, 549] width 347 height 121
type textarea "x"
type textarea "Arrived on site checked in with manager he stated that a delivery driver yester…"
type textarea "x"
type textarea "Arrived on site checked in with manager he stated that a delivery driver yester…"
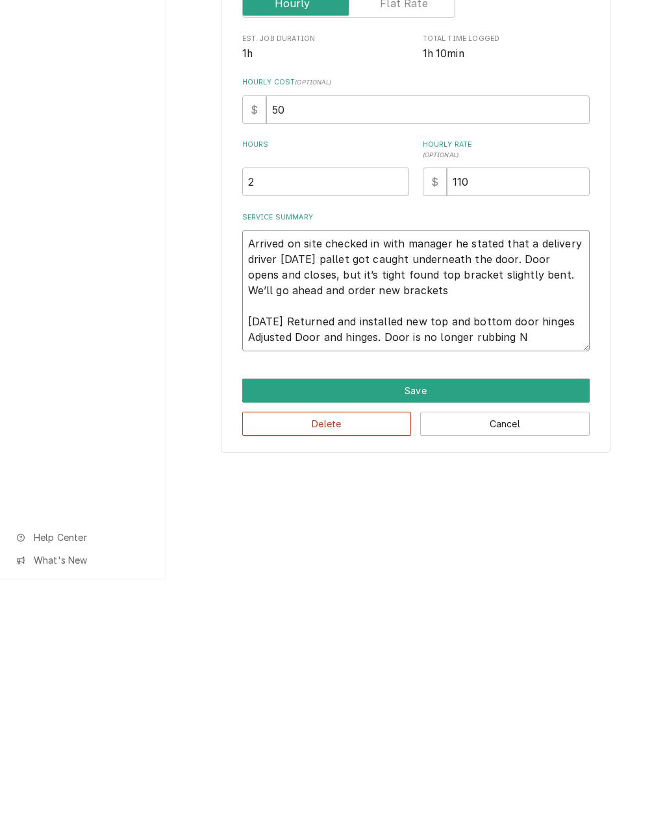
type textarea "x"
type textarea "Arrived on site checked in with manager he stated that a delivery driver yester…"
type textarea "x"
type textarea "Arrived on site checked in with manager he stated that a delivery driver yester…"
type textarea "x"
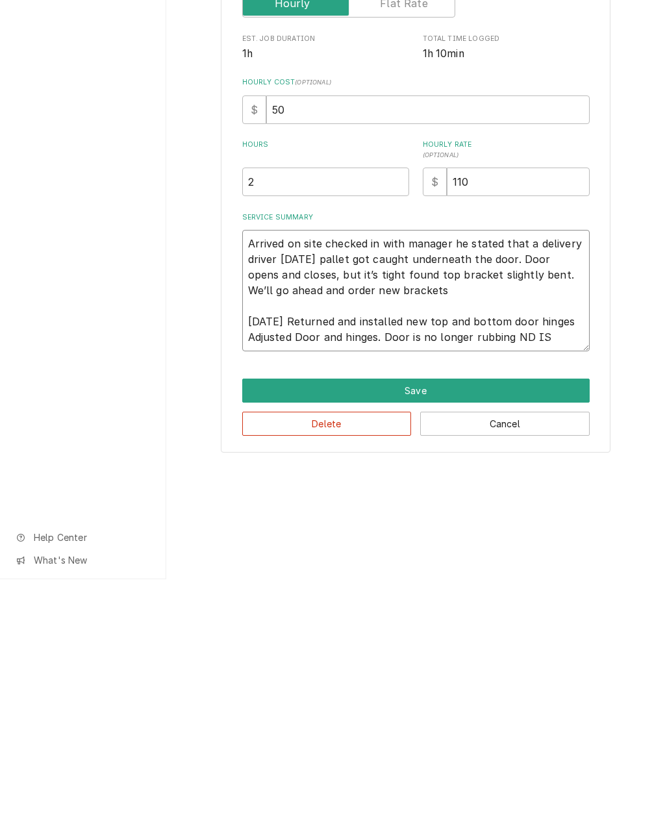
type textarea "Arrived on site checked in with manager he stated that a delivery driver yester…"
type textarea "x"
type textarea "Arrived on site checked in with manager he stated that a delivery driver yester…"
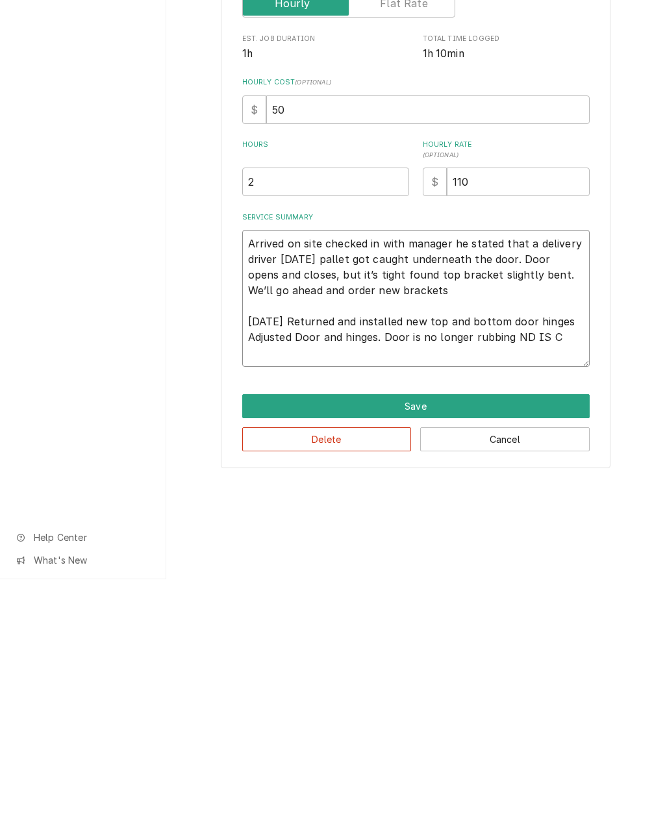
type textarea "x"
type textarea "Arrived on site checked in with manager he stated that a delivery driver yester…"
type textarea "x"
type textarea "Arrived on site checked in with manager he stated that a delivery driver yester…"
type textarea "x"
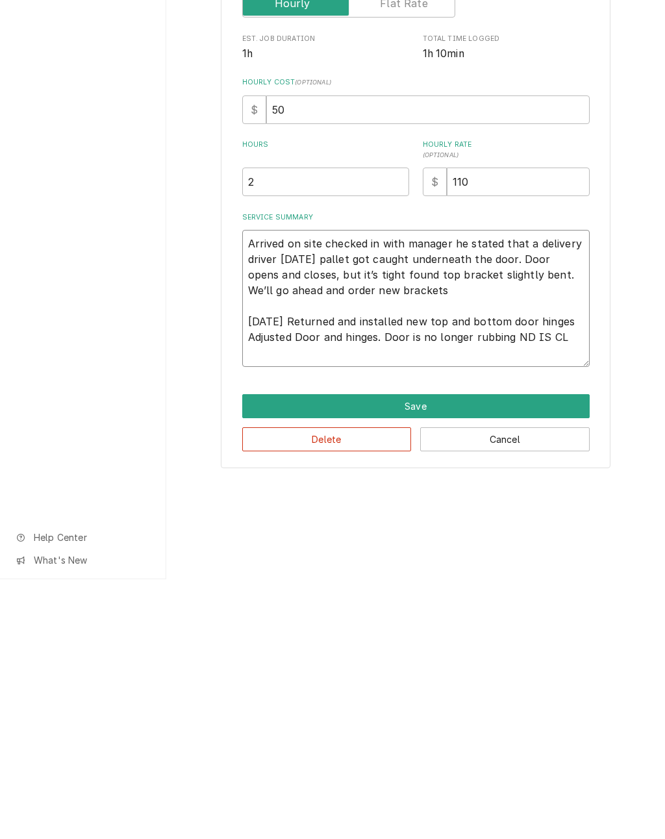
type textarea "Arrived on site checked in with manager he stated that a delivery driver yester…"
type textarea "x"
type textarea "Arrived on site checked in with manager he stated that a delivery driver yester…"
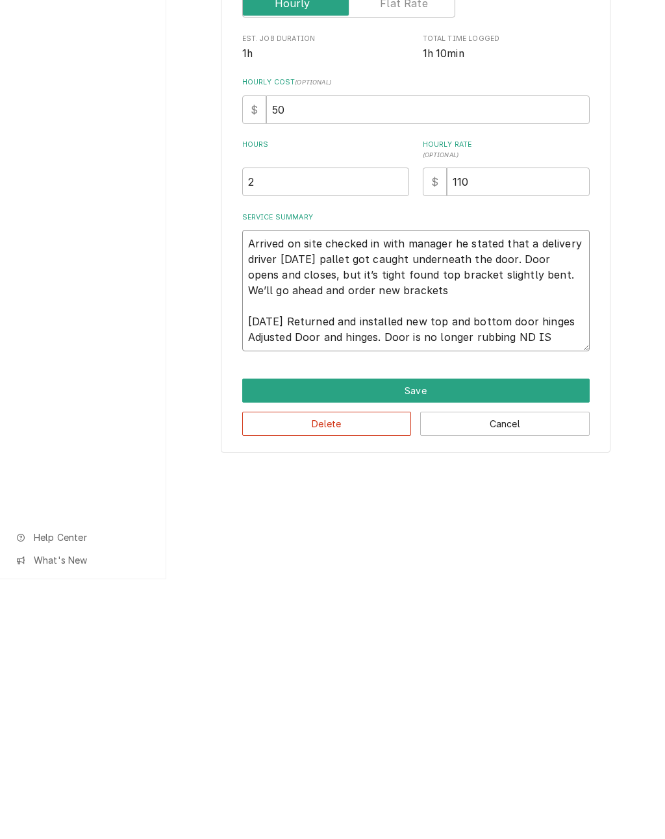
type textarea "x"
type textarea "Arrived on site checked in with manager he stated that a delivery driver yester…"
type textarea "x"
type textarea "Arrived on site checked in with manager he stated that a delivery driver yester…"
type textarea "x"
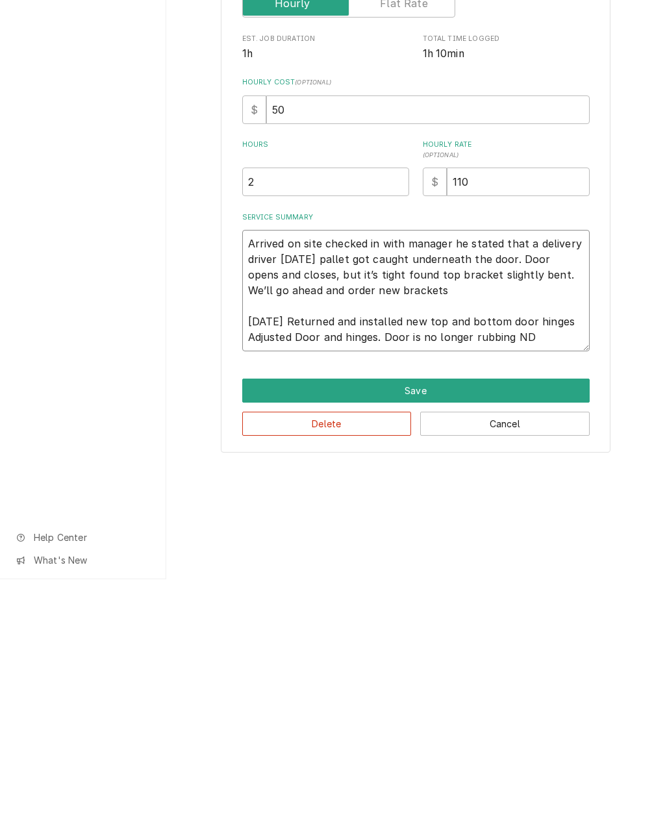
type textarea "Arrived on site checked in with manager he stated that a delivery driver yester…"
type textarea "x"
type textarea "Arrived on site checked in with manager he stated that a delivery driver yester…"
type textarea "x"
type textarea "Arrived on site checked in with manager he stated that a delivery driver yester…"
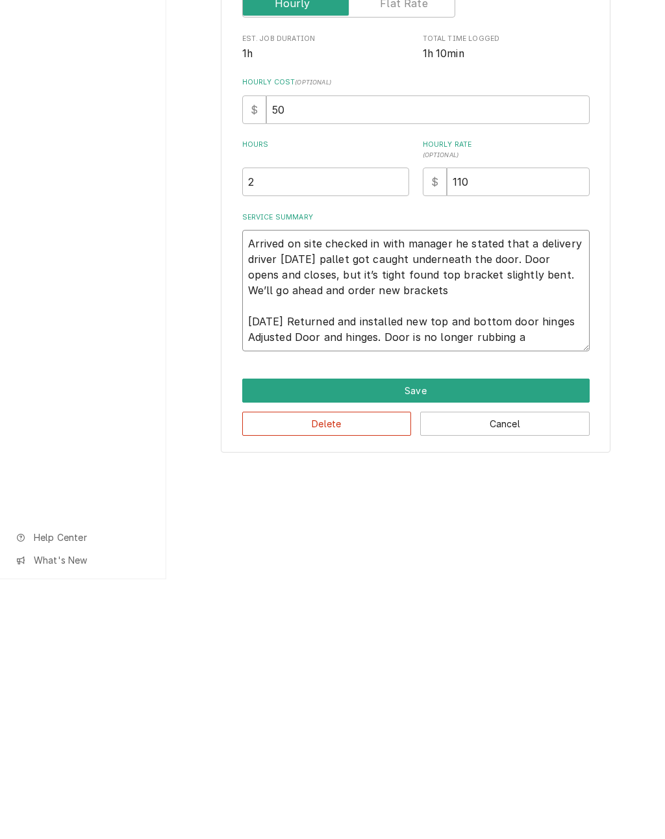
type textarea "x"
type textarea "Arrived on site checked in with manager he stated that a delivery driver yester…"
type textarea "x"
type textarea "Arrived on site checked in with manager he stated that a delivery driver yester…"
type textarea "x"
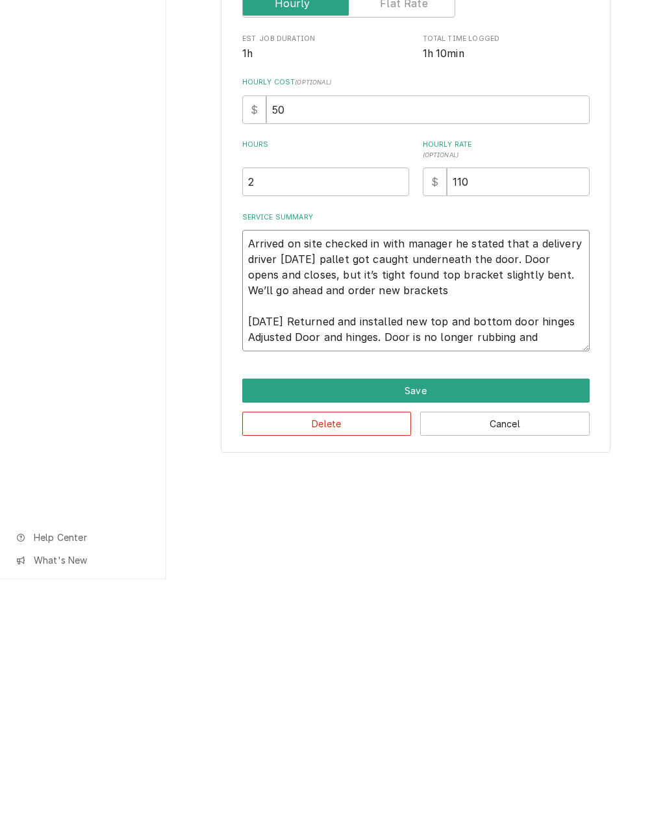
type textarea "Arrived on site checked in with manager he stated that a delivery driver yester…"
type textarea "x"
type textarea "Arrived on site checked in with manager he stated that a delivery driver yester…"
type textarea "x"
type textarea "Arrived on site checked in with manager he stated that a delivery driver yester…"
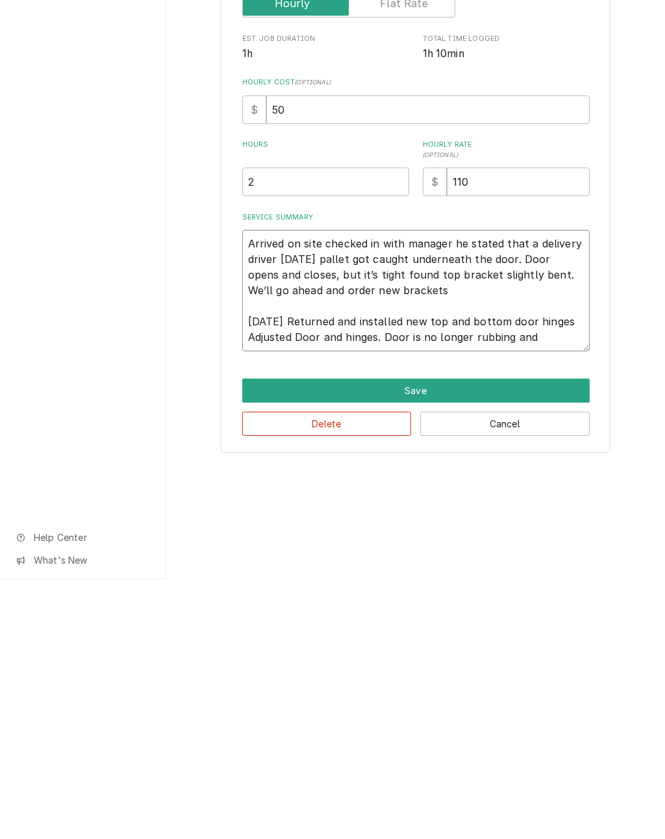
type textarea "x"
type textarea "Arrived on site checked in with manager he stated that a delivery driver yester…"
type textarea "x"
type textarea "Arrived on site checked in with manager he stated that a delivery driver yester…"
type textarea "x"
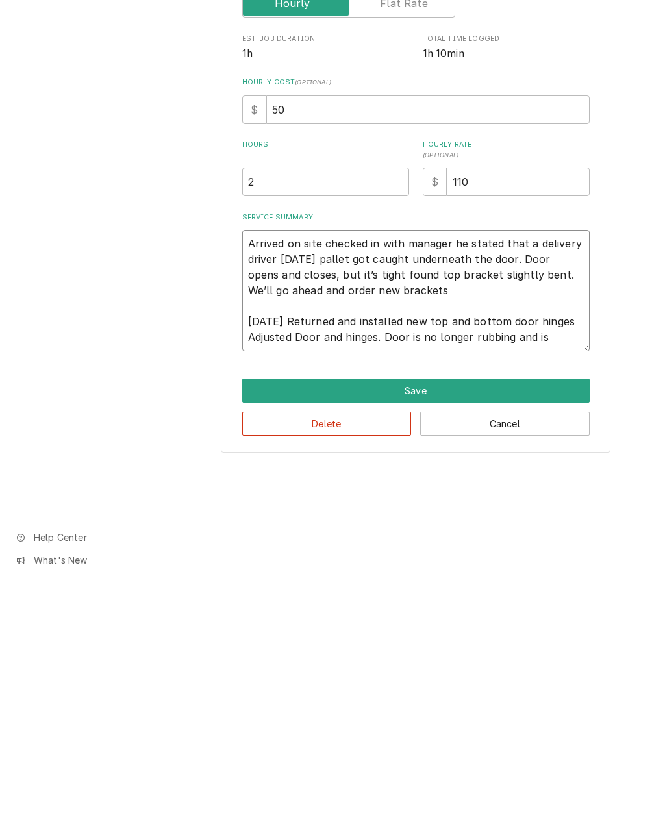
type textarea "Arrived on site checked in with manager he stated that a delivery driver yester…"
type textarea "x"
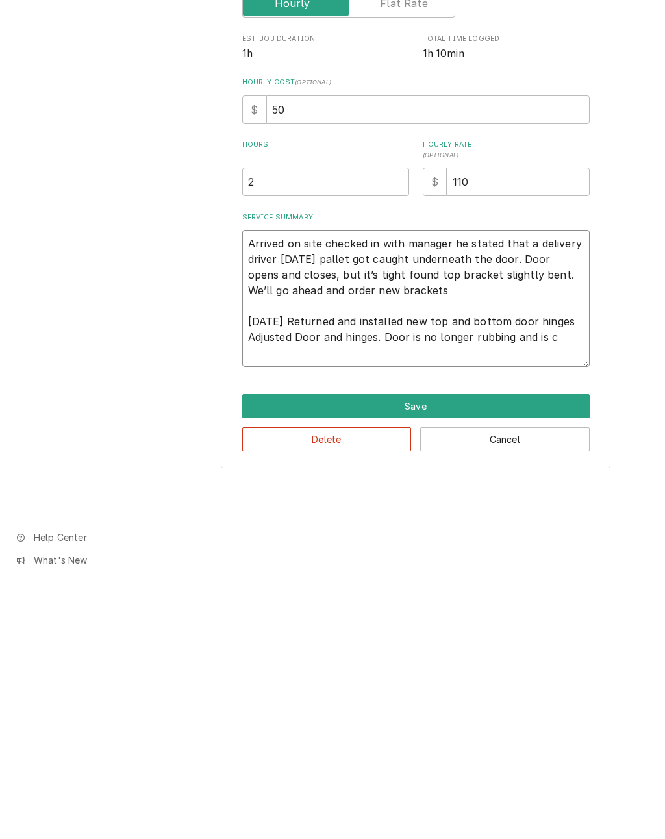
type textarea "Arrived on site checked in with manager he stated that a delivery driver yester…"
type textarea "x"
type textarea "Arrived on site checked in with manager he stated that a delivery driver yester…"
type textarea "x"
type textarea "Arrived on site checked in with manager he stated that a delivery driver yester…"
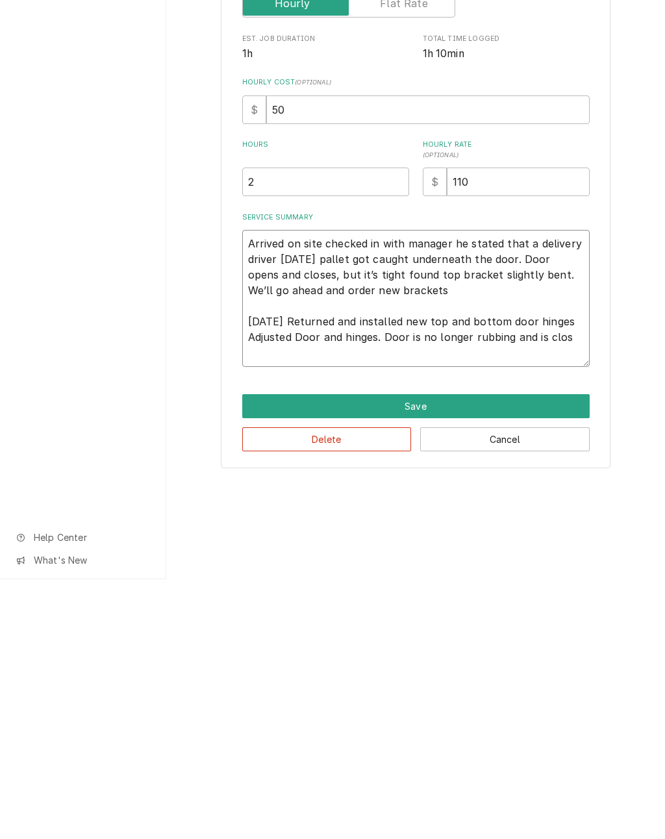
type textarea "x"
type textarea "Arrived on site checked in with manager he stated that a delivery driver yester…"
type textarea "x"
type textarea "Arrived on site checked in with manager he stated that a delivery driver yester…"
type textarea "x"
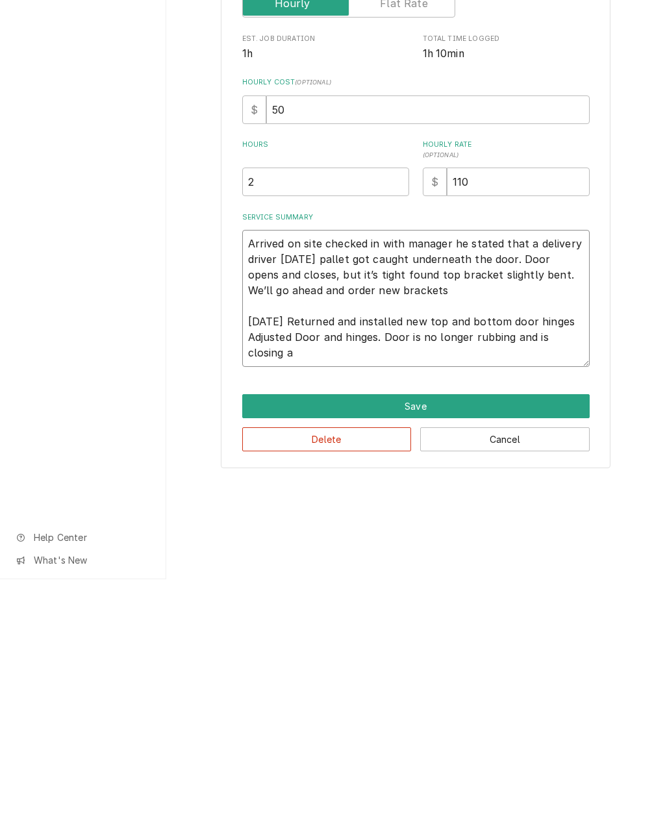
type textarea "Arrived on site checked in with manager he stated that a delivery driver yester…"
type textarea "x"
type textarea "Arrived on site checked in with manager he stated that a delivery driver yester…"
type textarea "x"
type textarea "Arrived on site checked in with manager he stated that a delivery driver yester…"
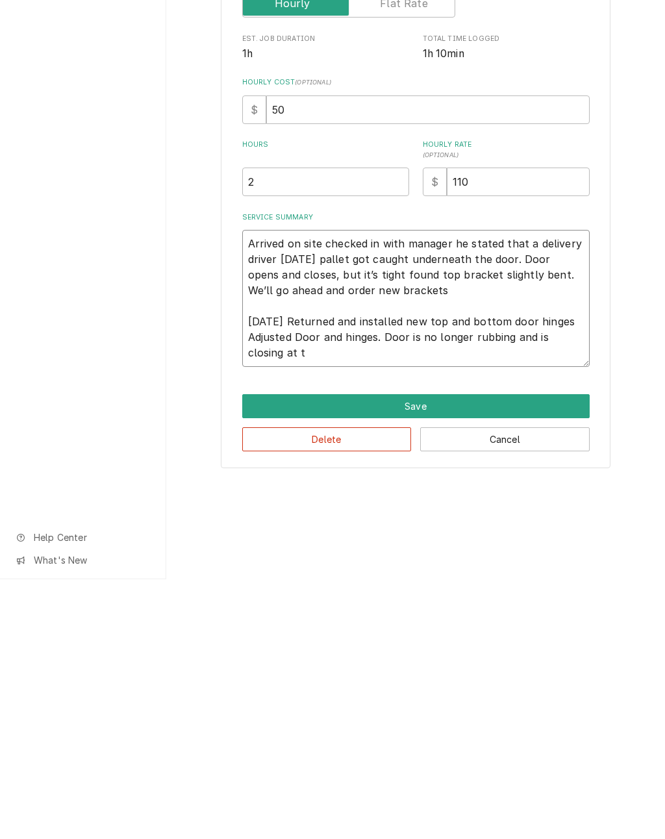
type textarea "x"
type textarea "Arrived on site checked in with manager he stated that a delivery driver yester…"
type textarea "x"
type textarea "Arrived on site checked in with manager he stated that a delivery driver yester…"
type textarea "x"
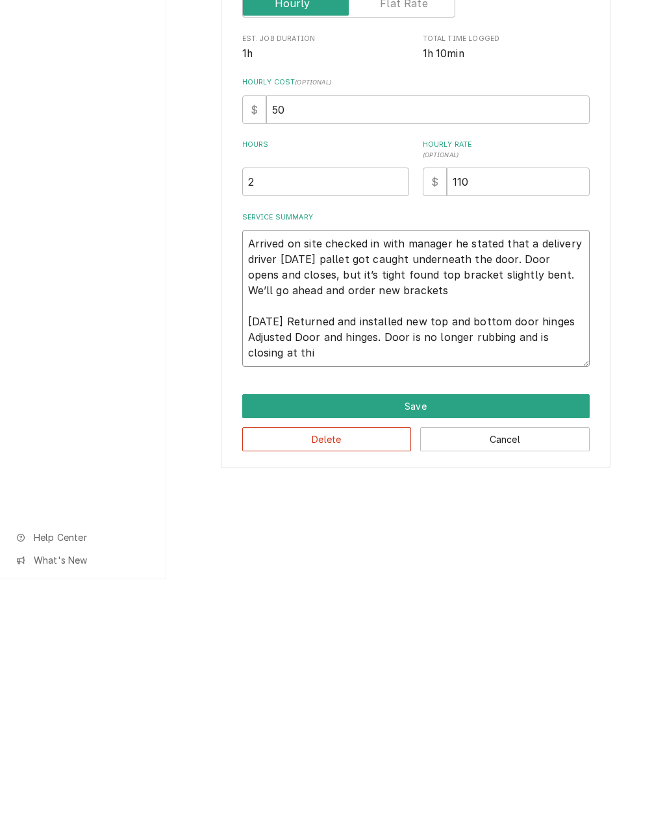
type textarea "Arrived on site checked in with manager he stated that a delivery driver yester…"
type textarea "x"
type textarea "Arrived on site checked in with manager he stated that a delivery driver yester…"
type textarea "x"
type textarea "Arrived on site checked in with manager he stated that a delivery driver yester…"
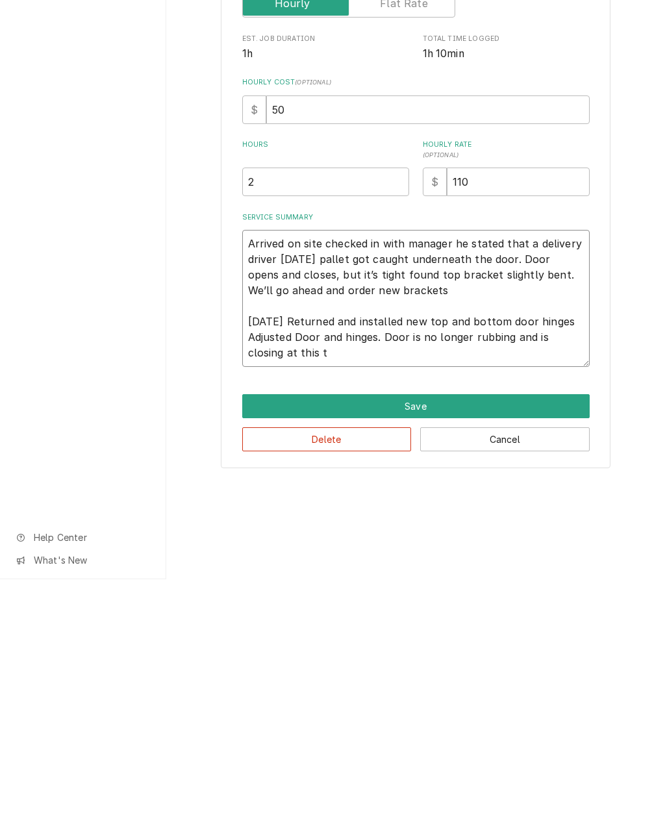
type textarea "x"
type textarea "Arrived on site checked in with manager he stated that a delivery driver yester…"
type textarea "x"
type textarea "Arrived on site checked in with manager he stated that a delivery driver yester…"
type textarea "x"
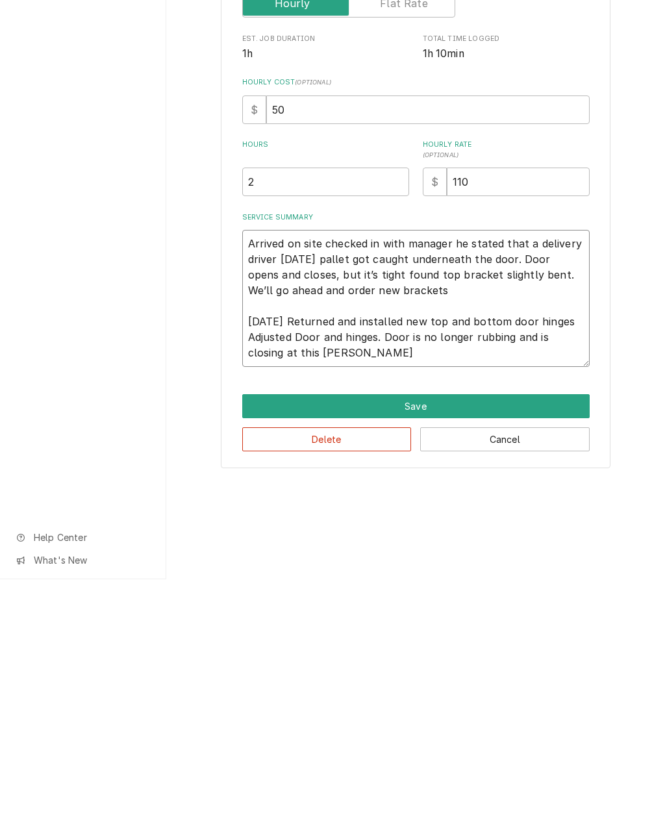
type textarea "Arrived on site checked in with manager he stated that a delivery driver yester…"
type textarea "x"
type textarea "Arrived on site checked in with manager he stated that a delivery driver [DATE]…"
click at [411, 654] on button "Save" at bounding box center [415, 666] width 347 height 24
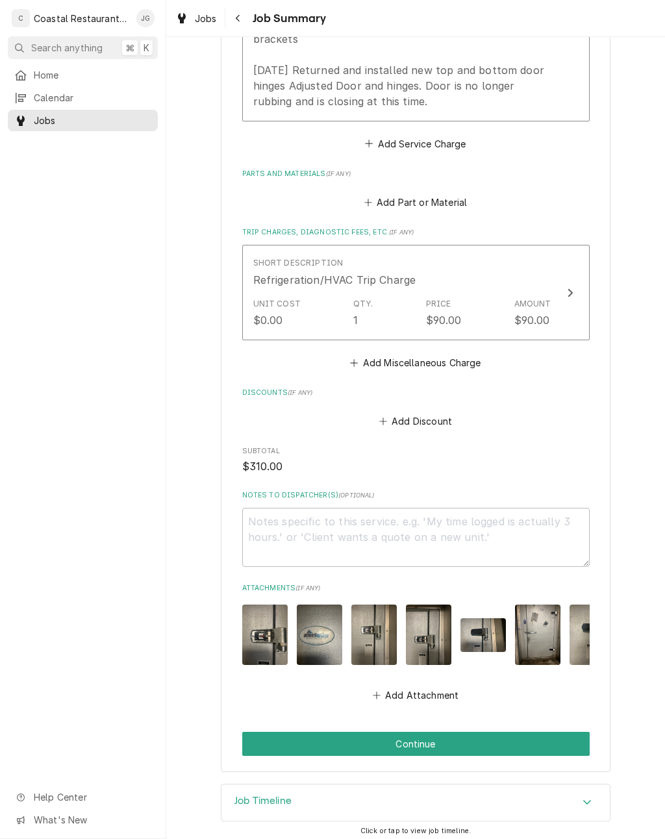
scroll to position [549, 0]
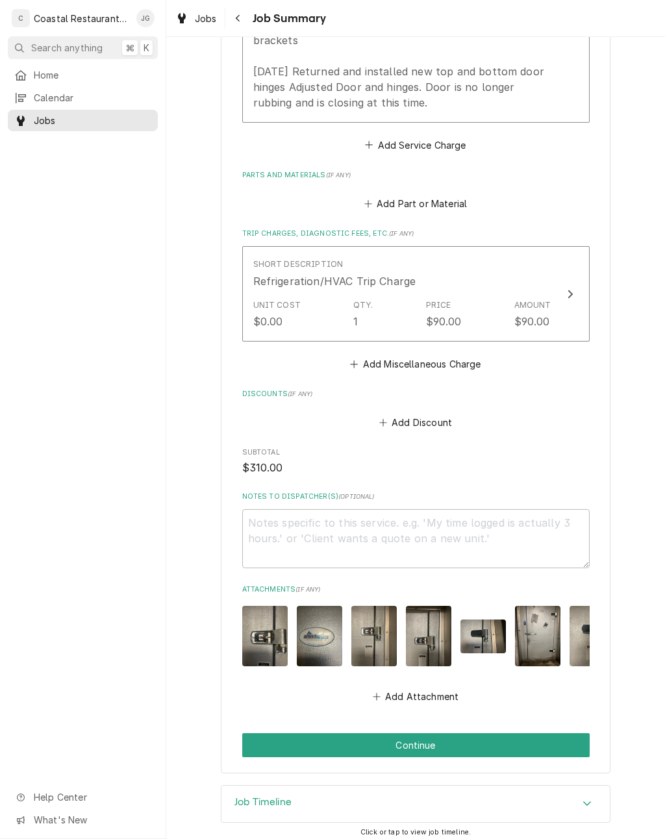
click at [470, 733] on button "Continue" at bounding box center [415, 745] width 347 height 24
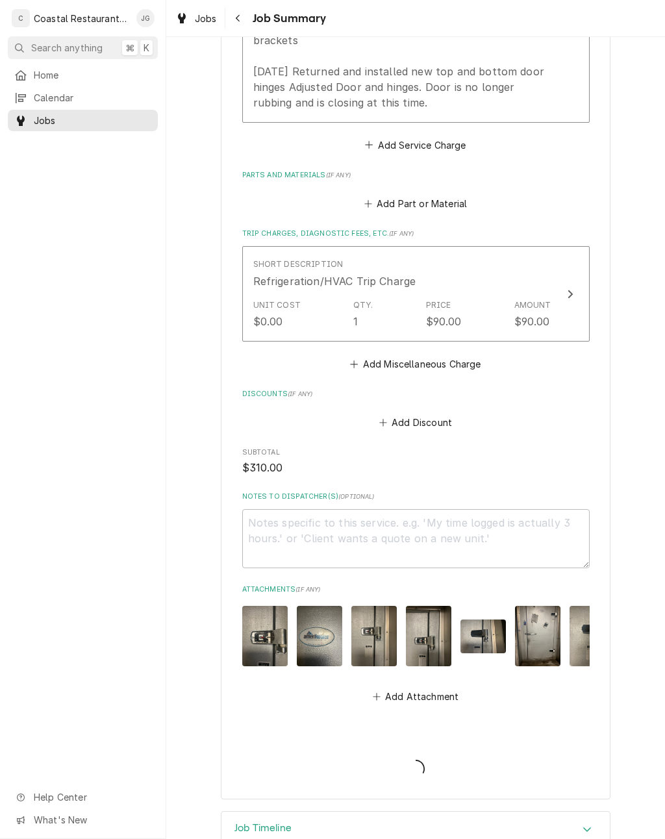
type textarea "x"
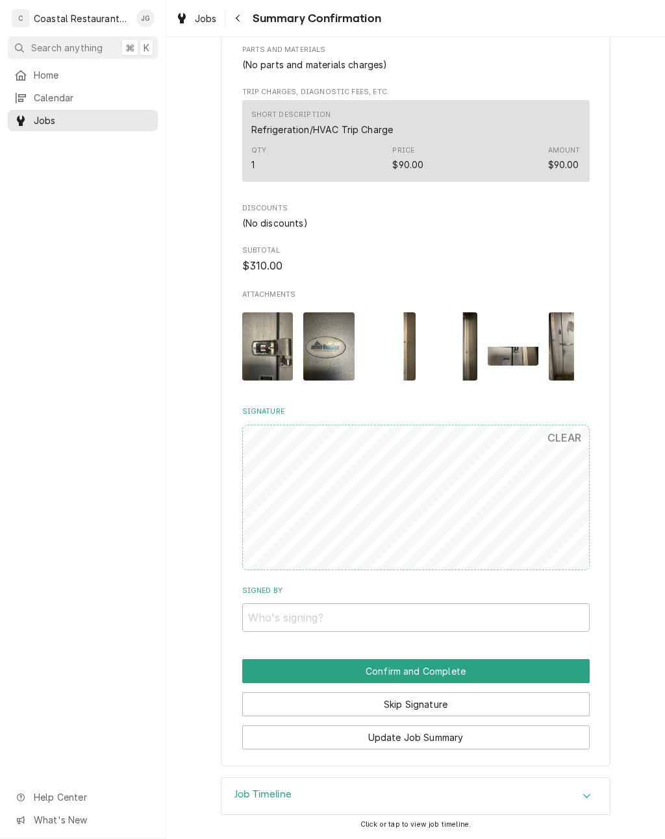
scroll to position [580, 0]
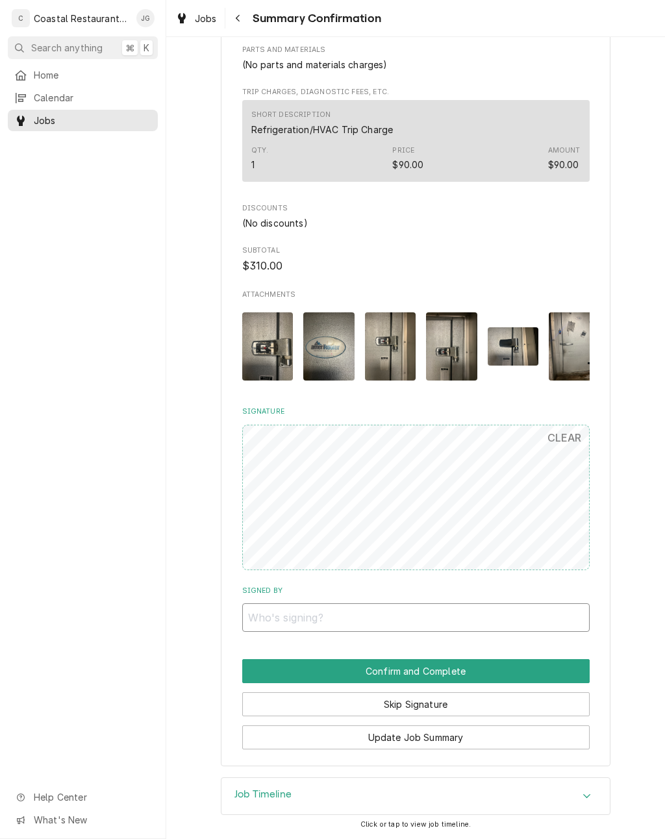
click at [383, 606] on input "Signed By" at bounding box center [415, 617] width 347 height 29
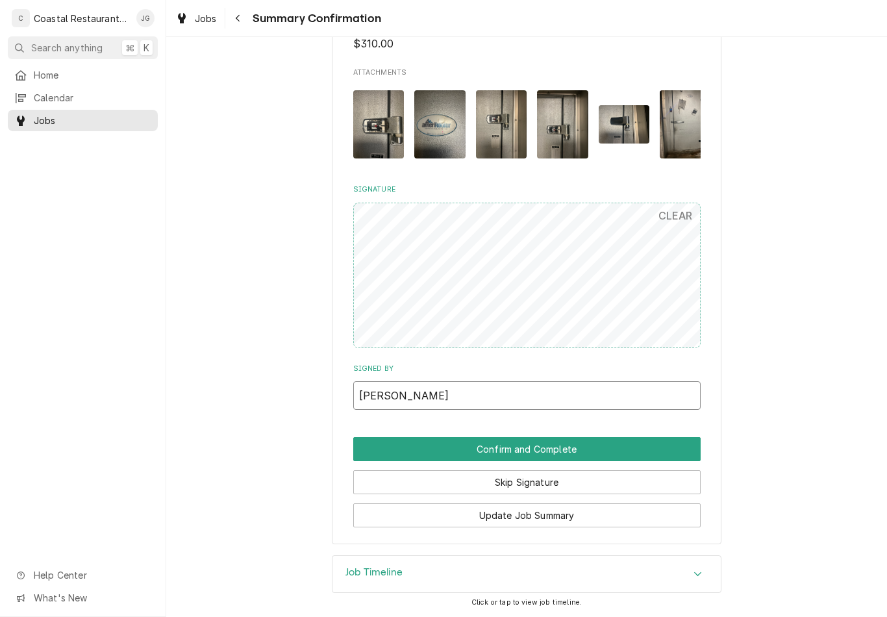
scroll to position [802, 0]
type input "[PERSON_NAME]"
click at [611, 450] on button "Confirm and Complete" at bounding box center [526, 449] width 347 height 24
